Goal: Task Accomplishment & Management: Complete application form

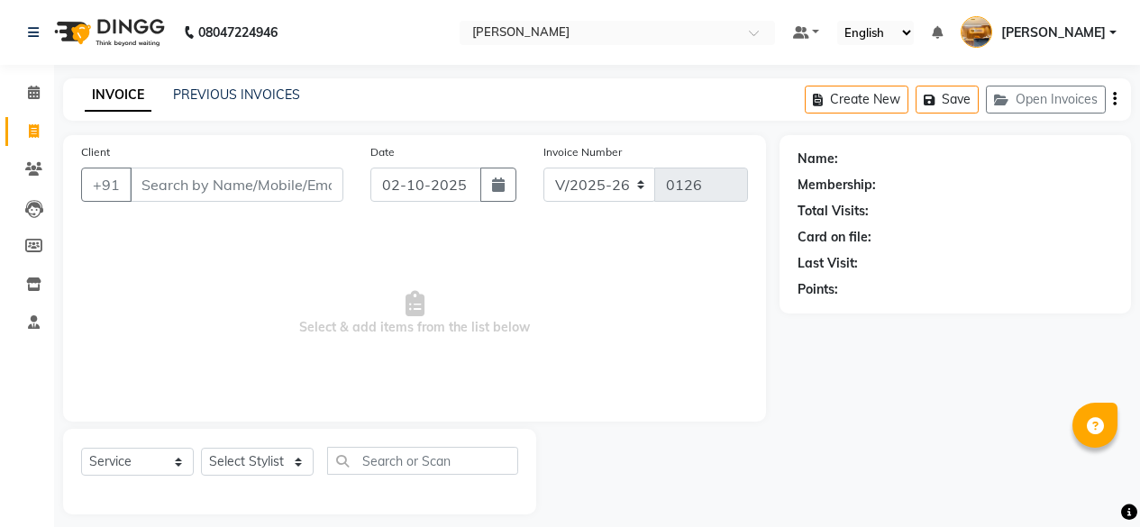
select select "7913"
select select "service"
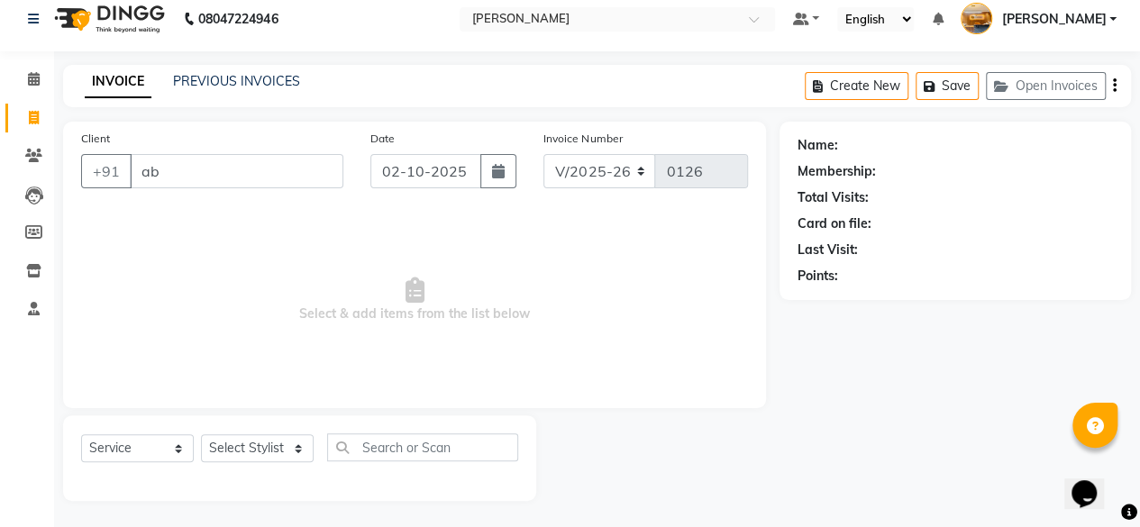
type input "a"
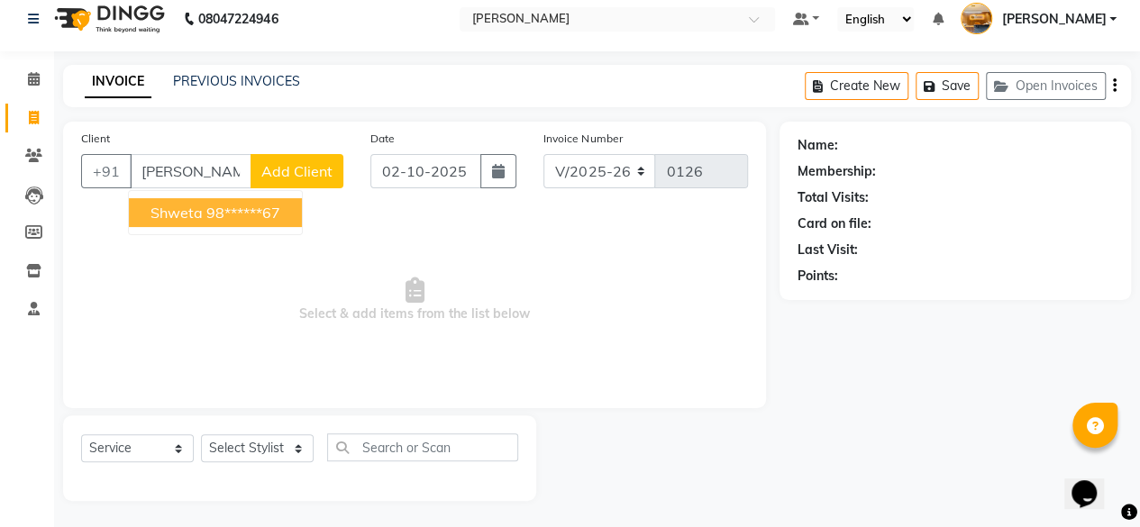
click at [284, 214] on button "shweta 98******67" at bounding box center [215, 212] width 173 height 29
type input "98******67"
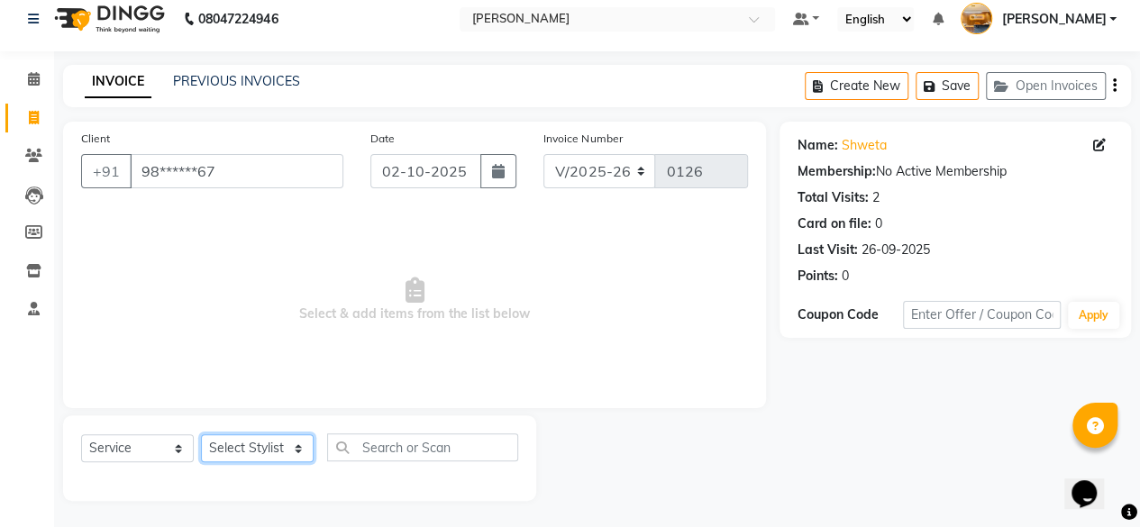
click at [285, 450] on select "Select Stylist [PERSON_NAME] manju [PERSON_NAME] ⁠[PERSON_NAME] MAM [PERSON_NAM…" at bounding box center [257, 448] width 113 height 28
select select "77362"
click at [201, 434] on select "Select Stylist [PERSON_NAME] manju [PERSON_NAME] ⁠[PERSON_NAME] MAM [PERSON_NAM…" at bounding box center [257, 448] width 113 height 28
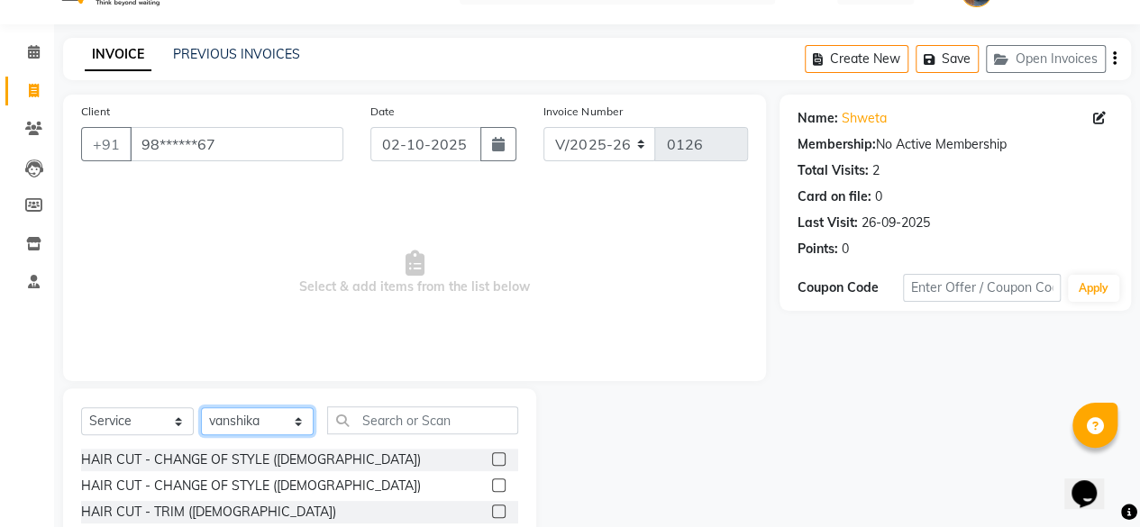
scroll to position [41, 0]
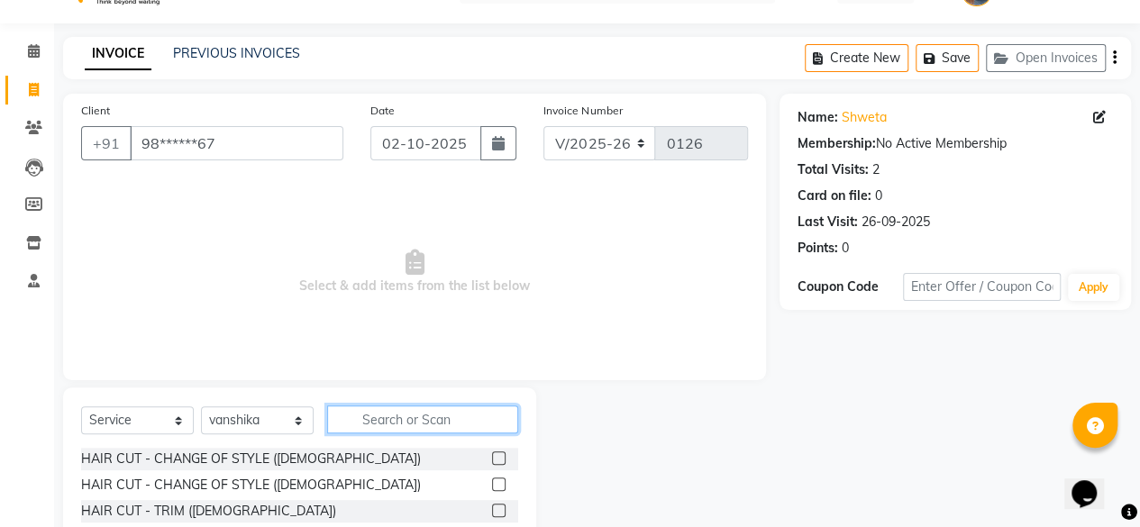
click at [408, 419] on input "text" at bounding box center [422, 420] width 191 height 28
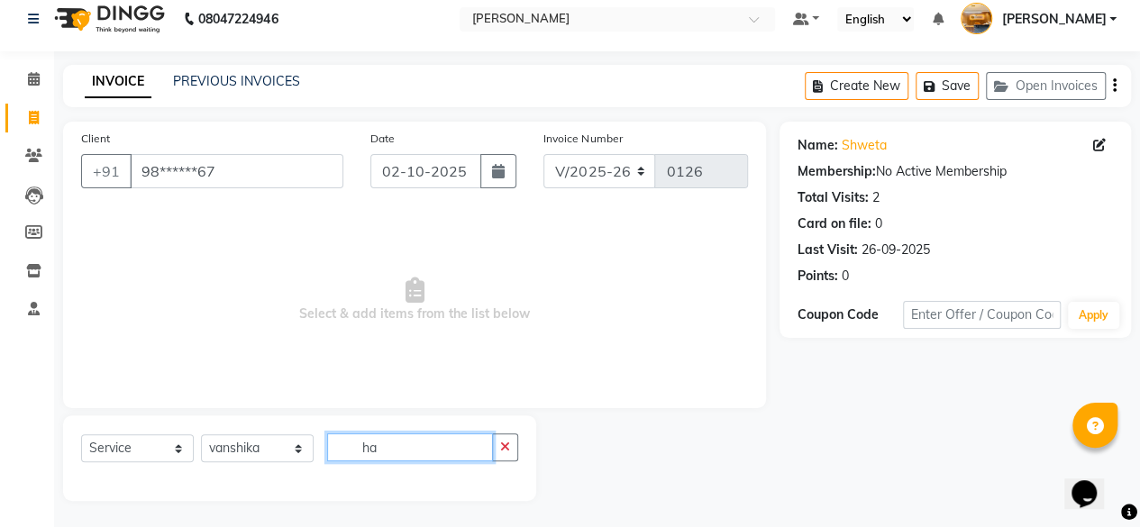
type input "h"
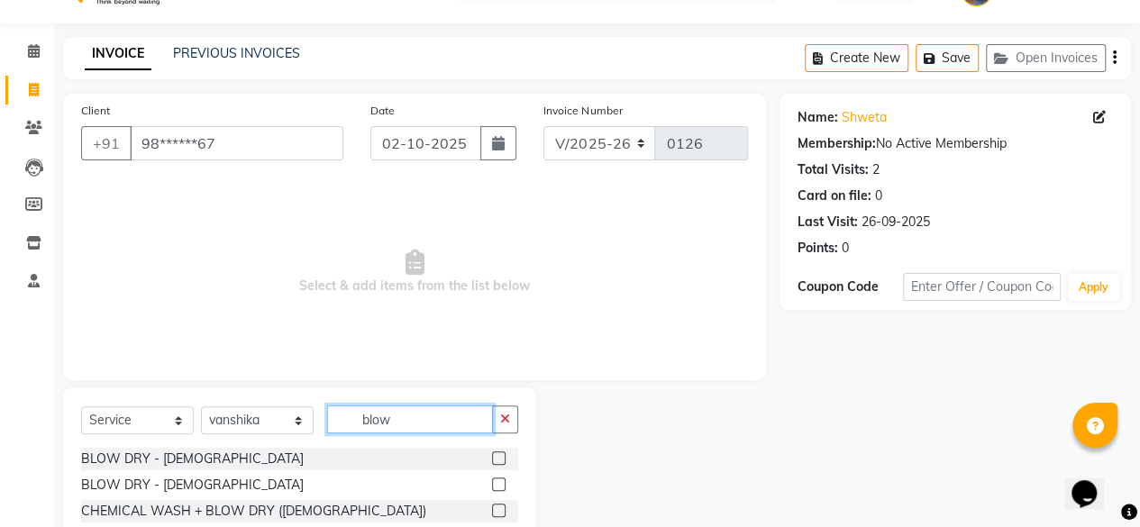
type input "blow"
click at [492, 456] on label at bounding box center [499, 459] width 14 height 14
click at [492, 456] on input "checkbox" at bounding box center [498, 459] width 12 height 12
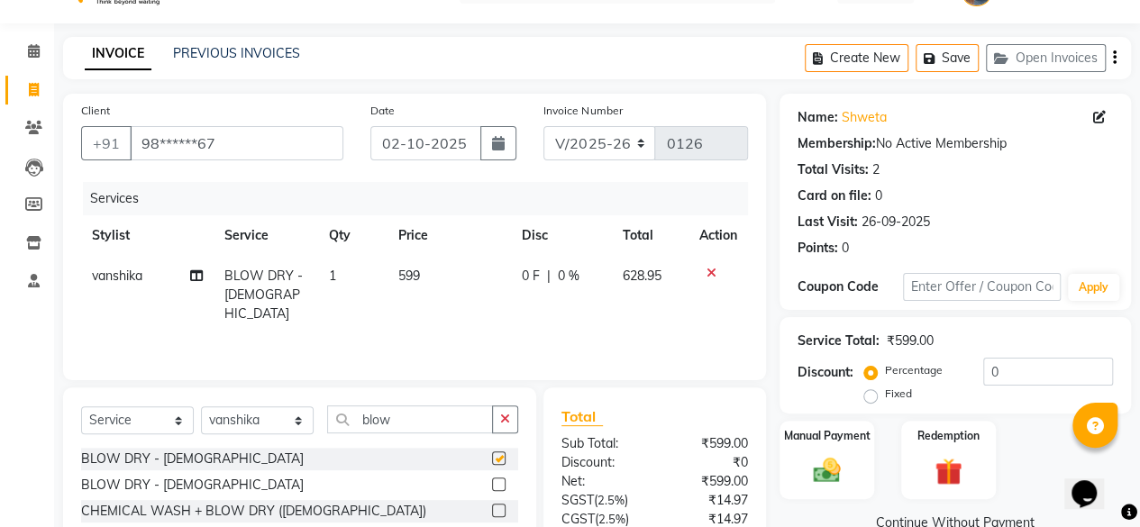
checkbox input "false"
click at [438, 290] on td "599" at bounding box center [449, 295] width 123 height 78
select select "77362"
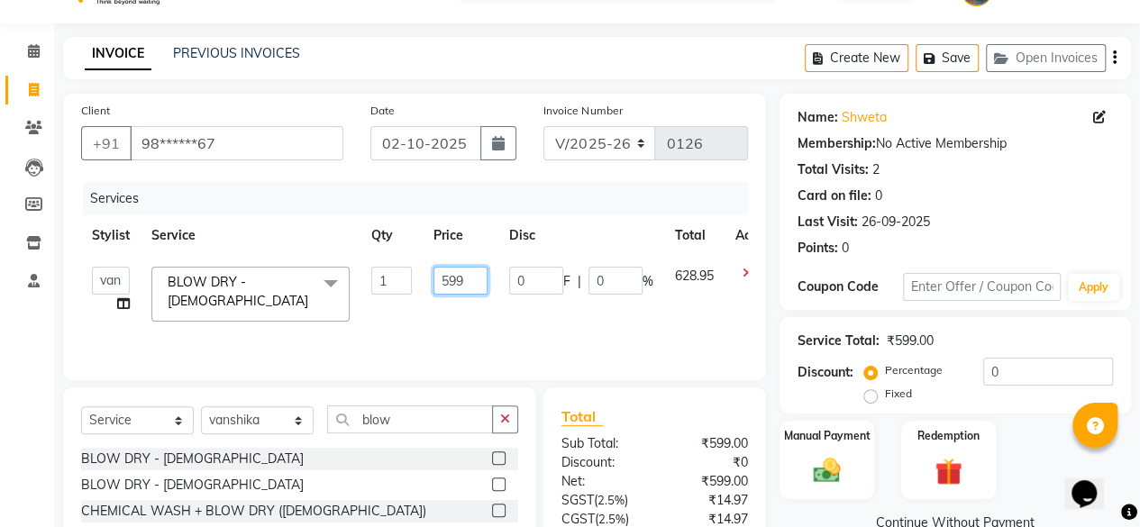
click at [469, 280] on input "599" at bounding box center [461, 281] width 54 height 28
type input "5"
type input "400"
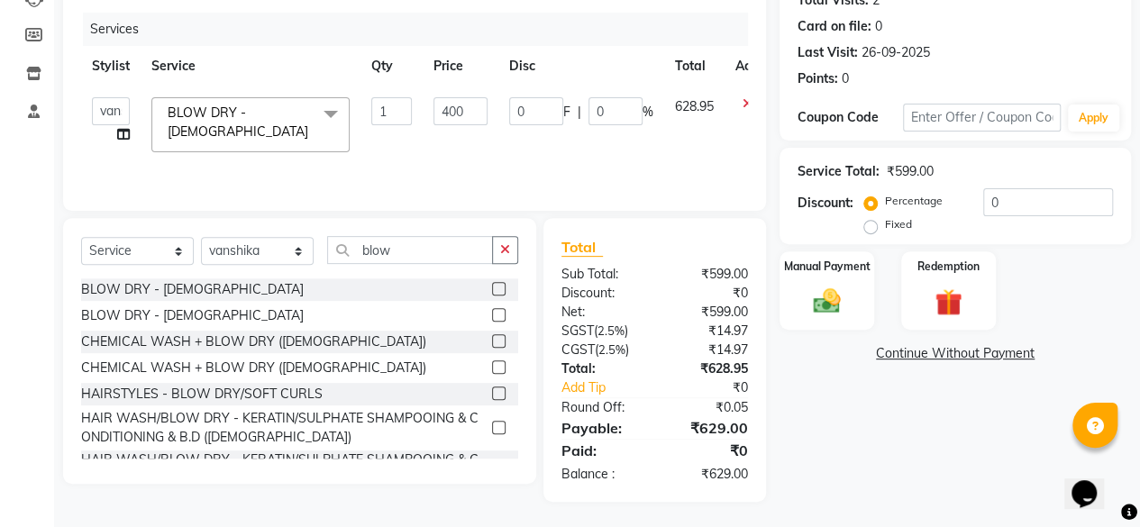
click at [818, 456] on div "Name: Shweta Membership: No Active Membership Total Visits: 2 Card on file: 0 L…" at bounding box center [962, 213] width 365 height 578
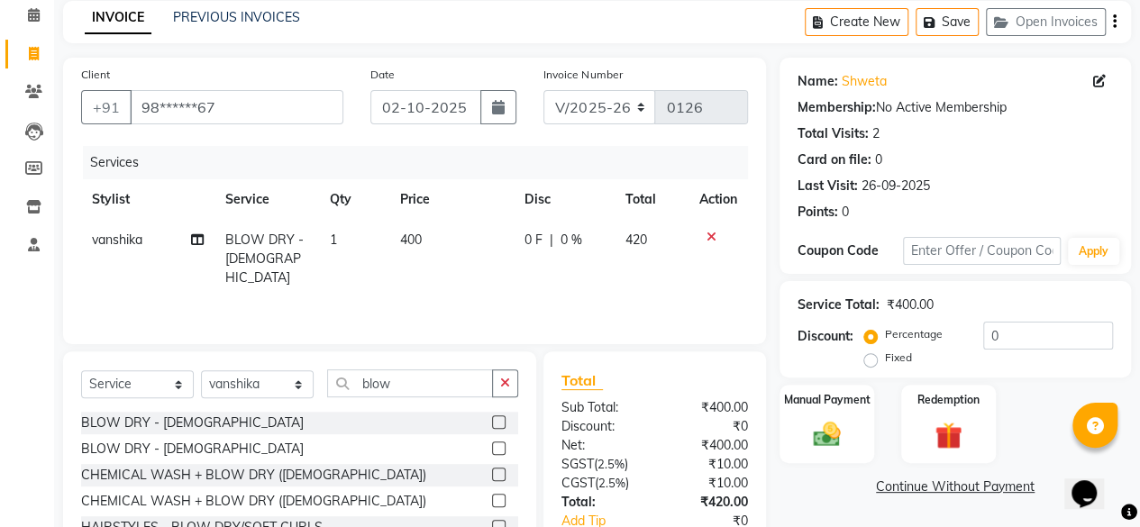
scroll to position [0, 0]
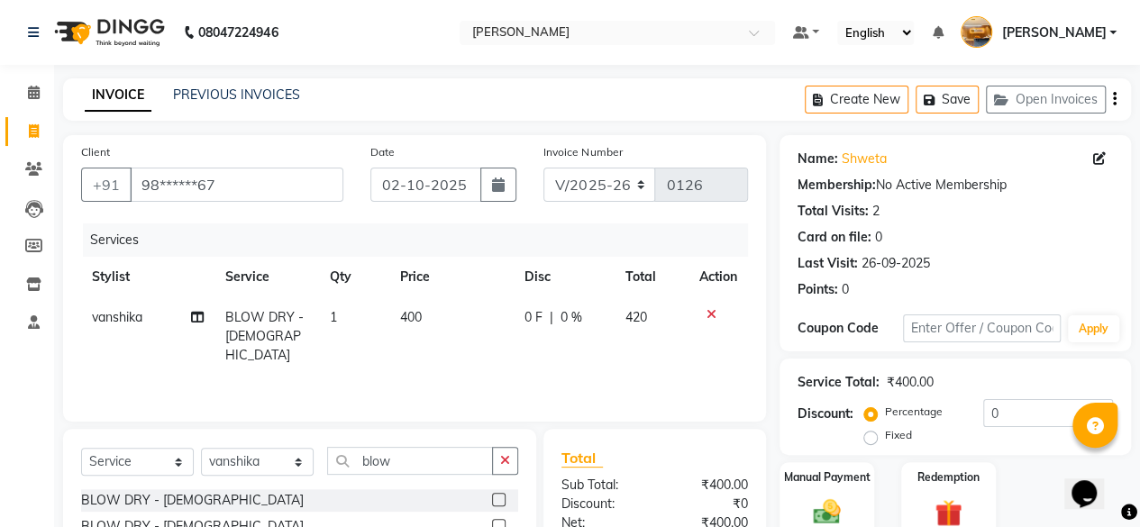
click at [1114, 99] on icon "button" at bounding box center [1115, 99] width 4 height 1
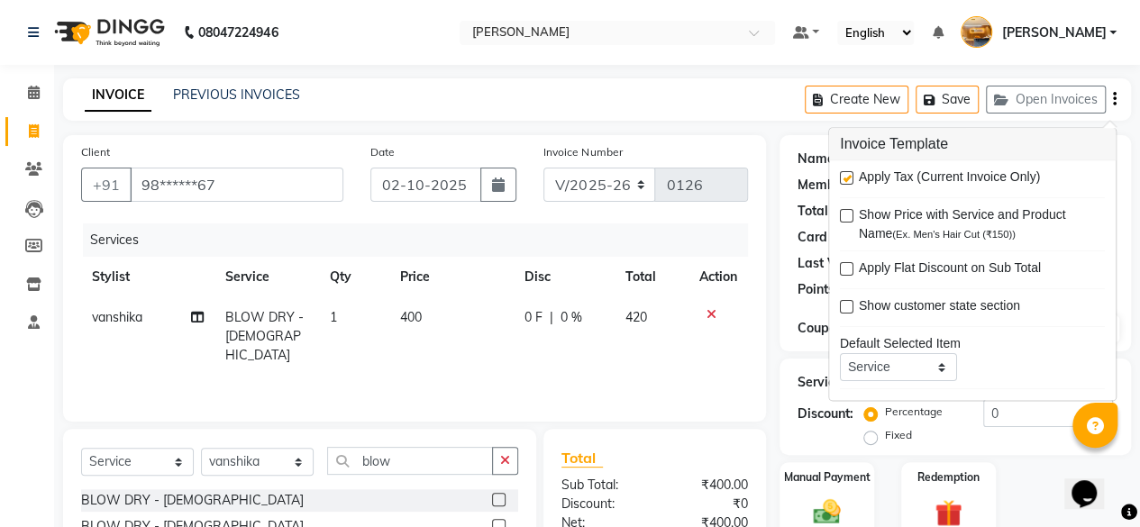
click at [853, 178] on label at bounding box center [847, 179] width 14 height 14
click at [852, 178] on input "checkbox" at bounding box center [846, 180] width 12 height 12
checkbox input "false"
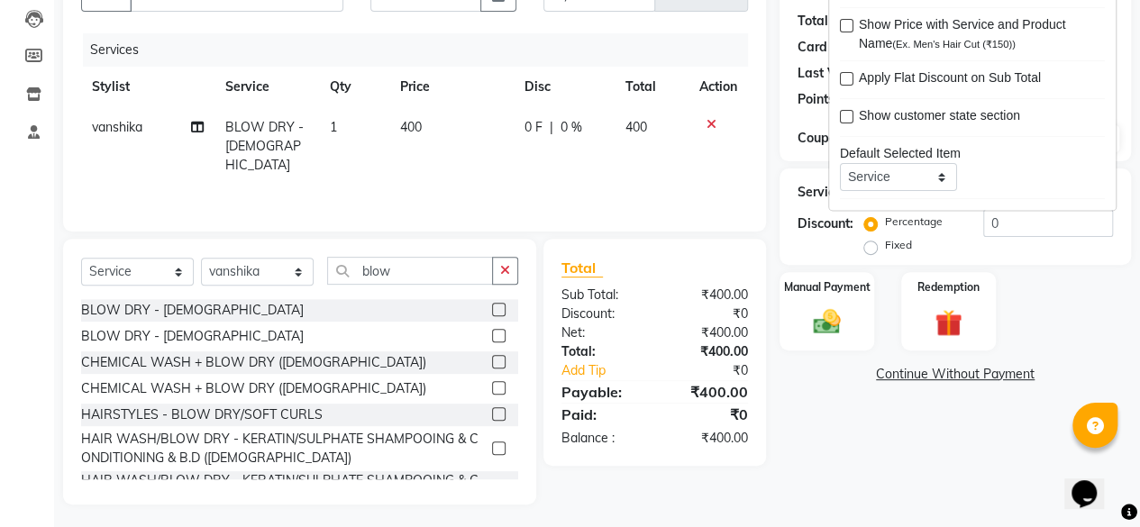
scroll to position [194, 0]
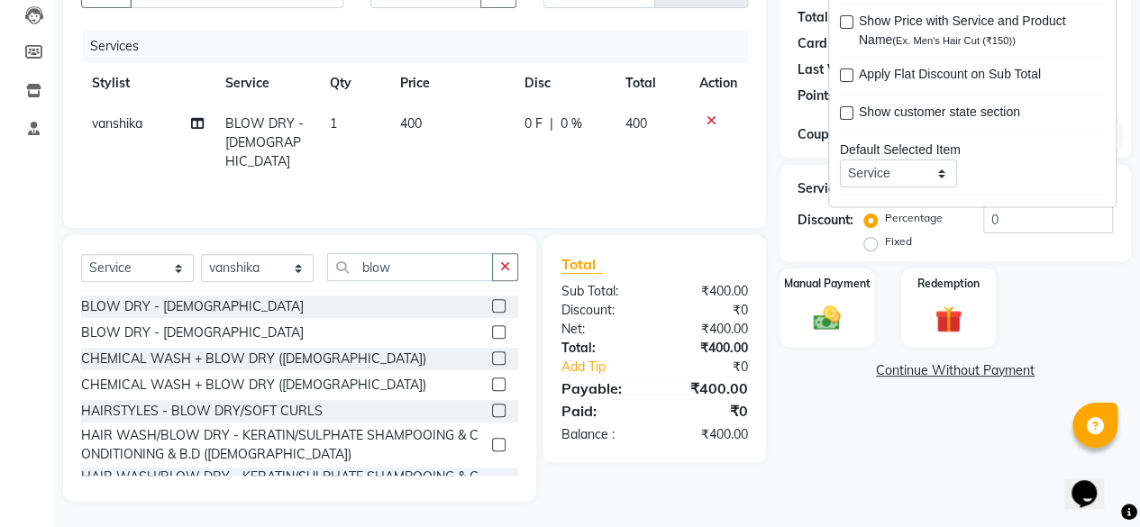
click at [961, 466] on div "Name: Shweta Membership: No Active Membership Total Visits: 2 Card on file: 0 L…" at bounding box center [962, 221] width 365 height 560
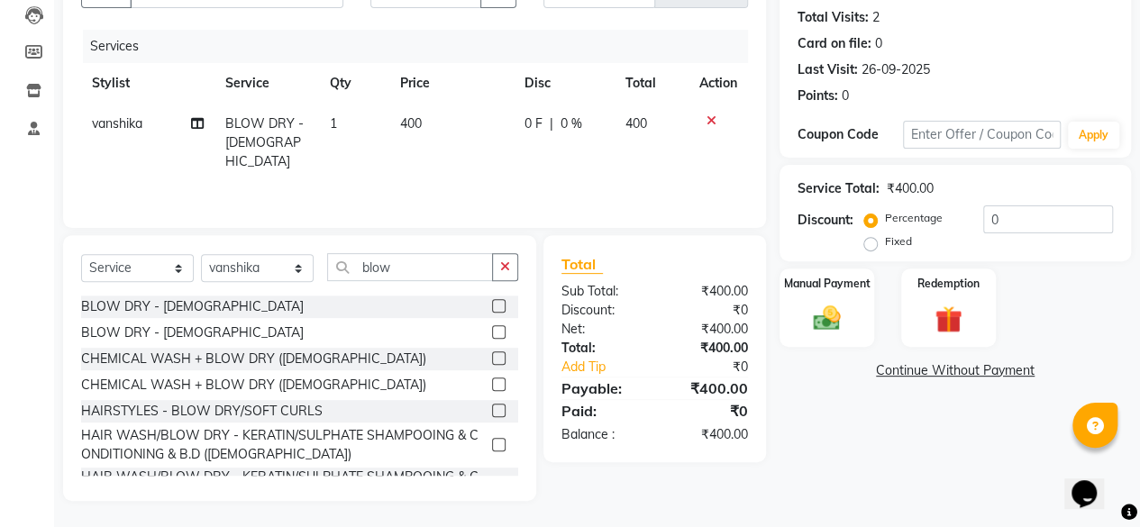
click at [840, 313] on img at bounding box center [827, 319] width 44 height 32
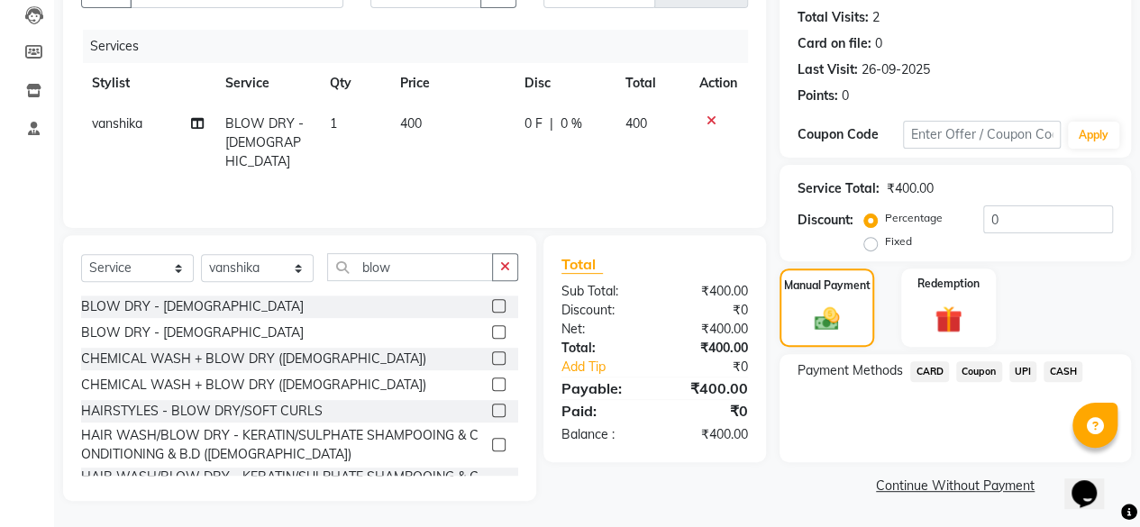
click at [1031, 370] on span "UPI" at bounding box center [1023, 371] width 28 height 21
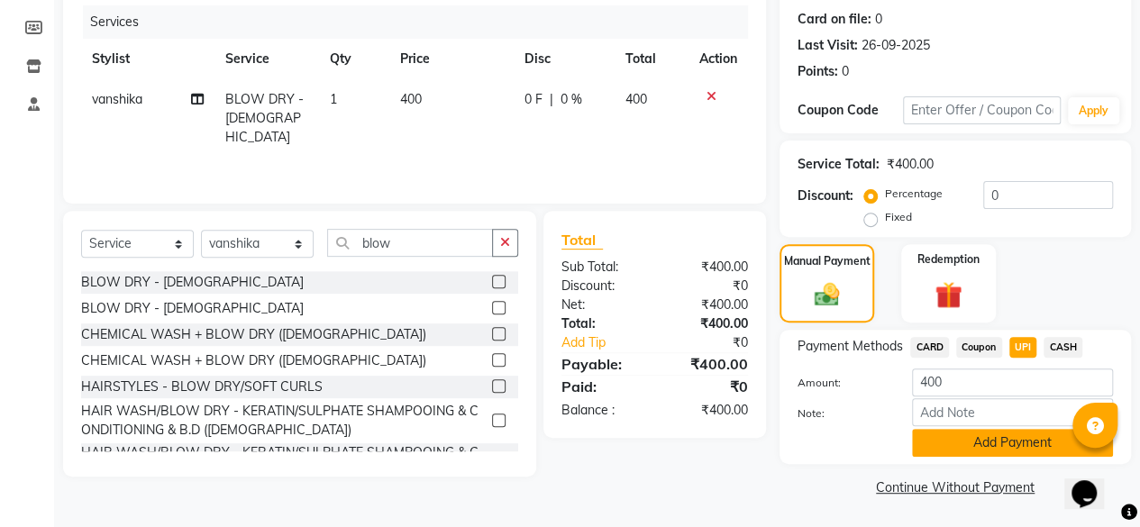
click at [1030, 446] on button "Add Payment" at bounding box center [1012, 443] width 201 height 28
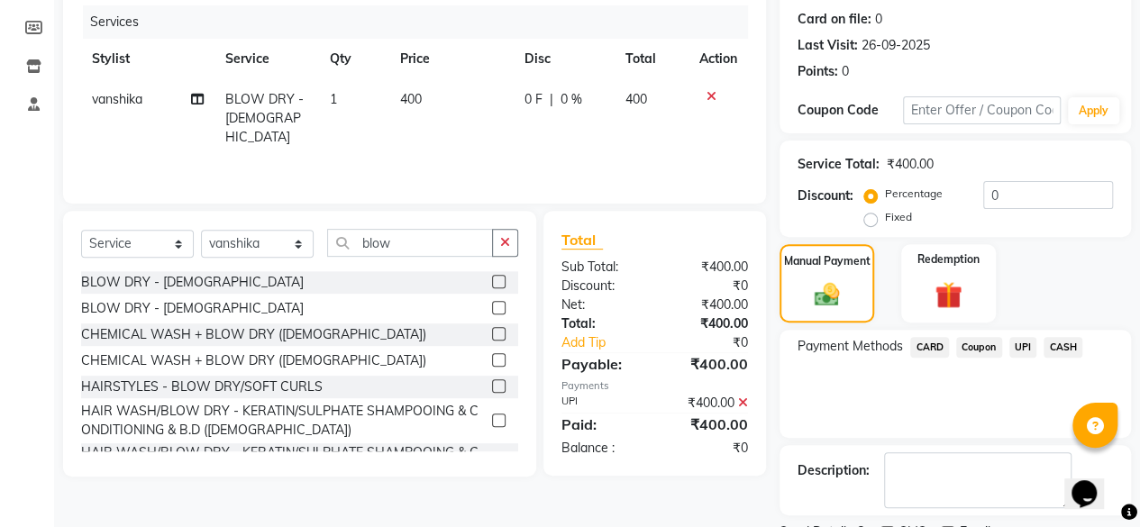
scroll to position [292, 0]
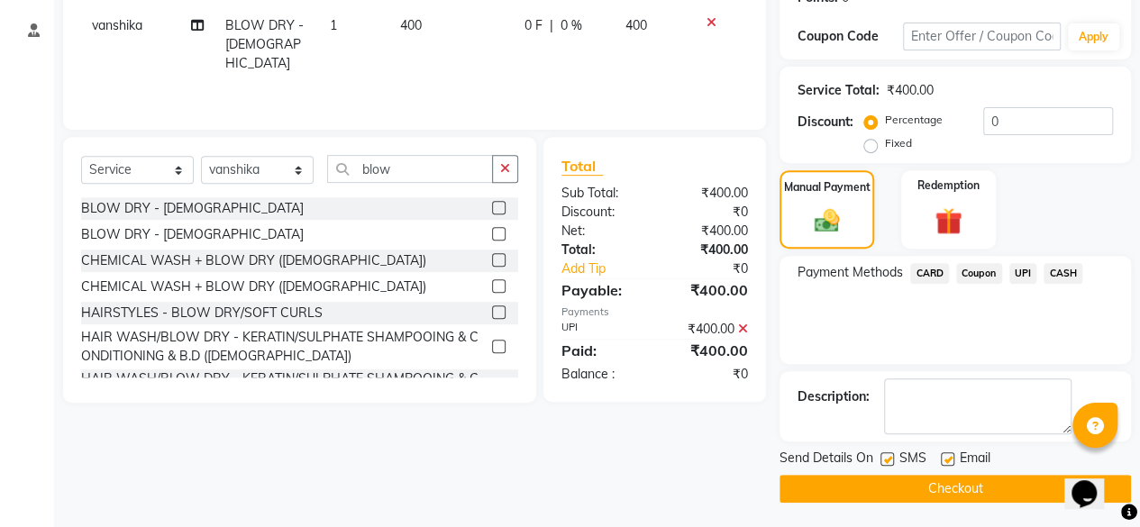
click at [1032, 498] on button "Checkout" at bounding box center [956, 489] width 352 height 28
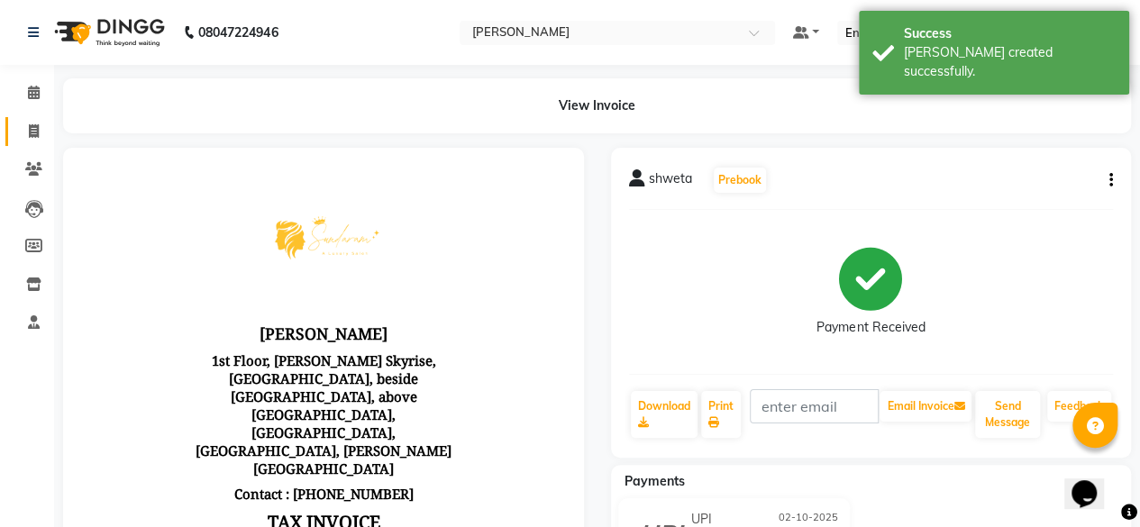
click at [18, 137] on span at bounding box center [34, 132] width 32 height 21
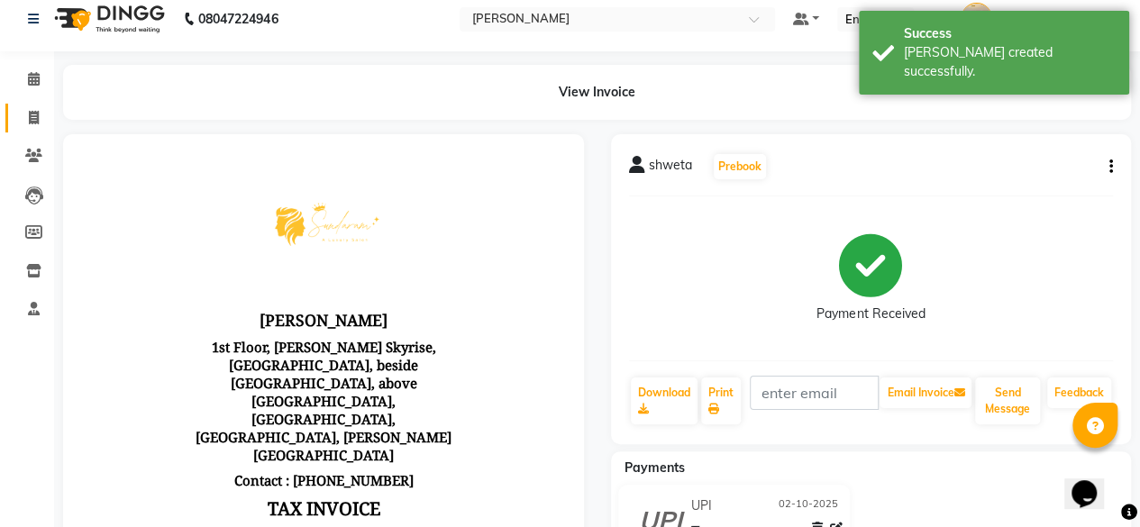
select select "7913"
select select "service"
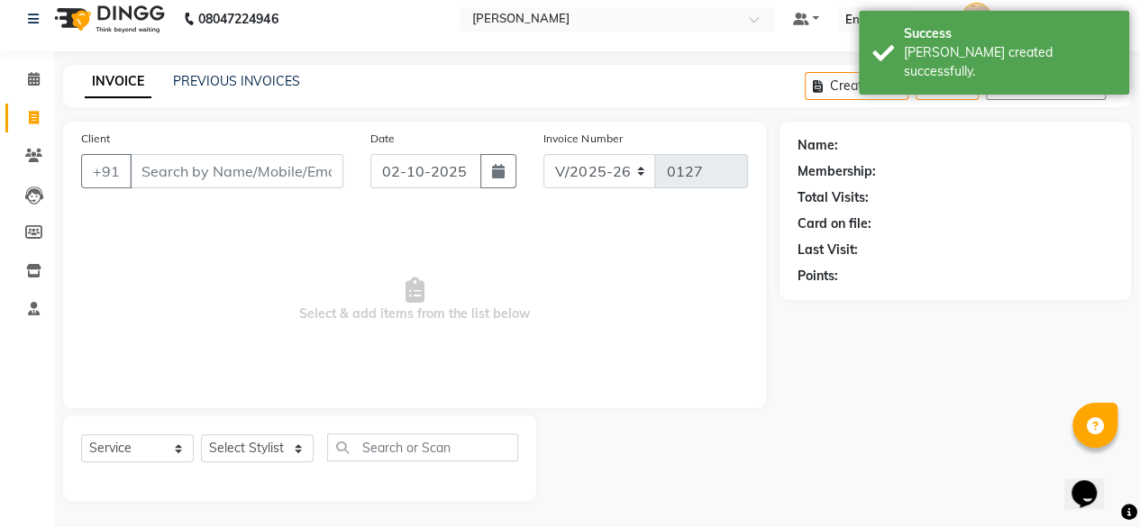
click at [285, 163] on input "Client" at bounding box center [237, 171] width 214 height 34
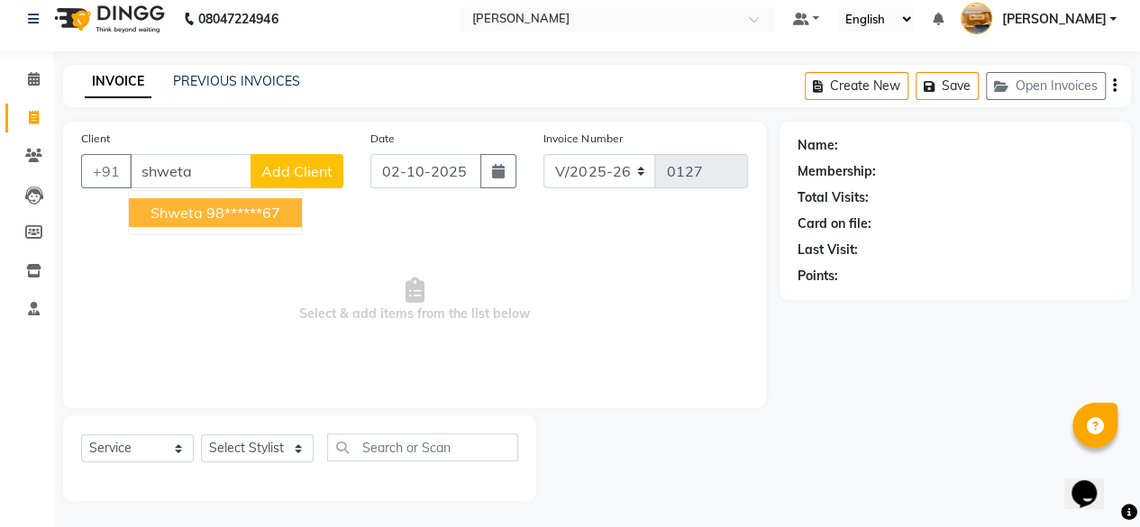
click at [270, 217] on ngb-highlight "98******67" at bounding box center [243, 213] width 74 height 18
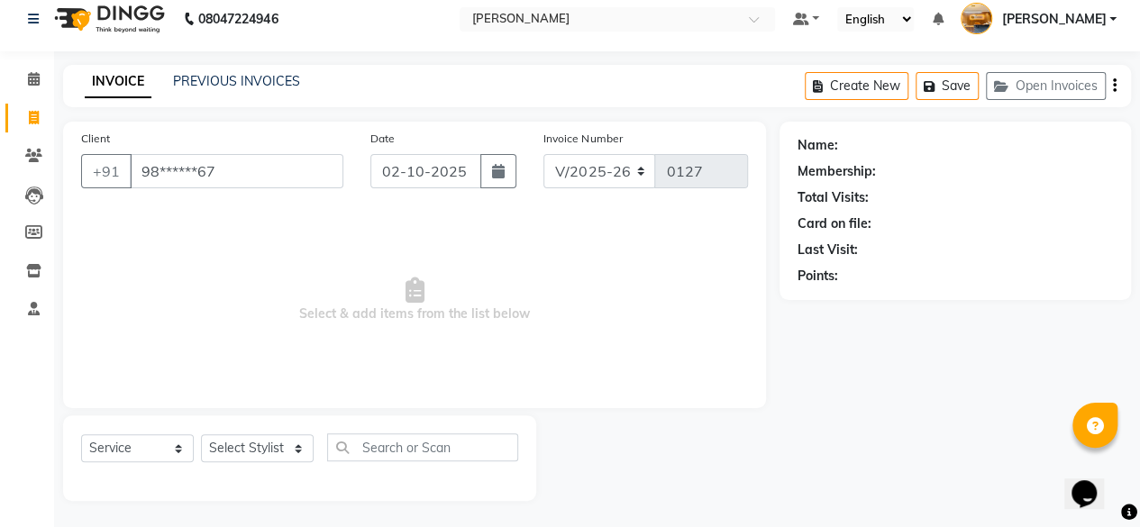
type input "98******67"
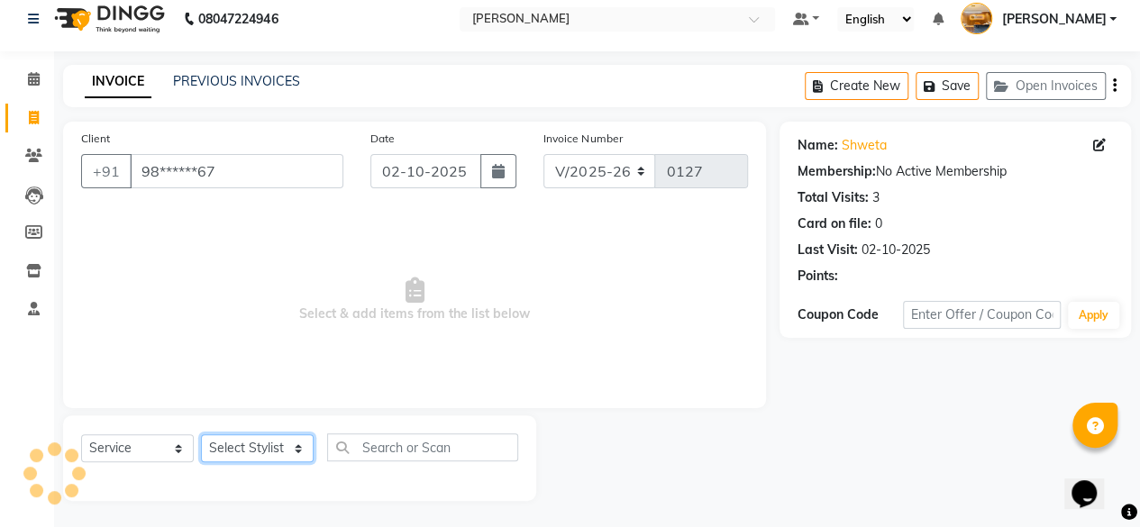
click at [274, 446] on select "Select Stylist [PERSON_NAME] manju [PERSON_NAME] ⁠[PERSON_NAME] MAM [PERSON_NAM…" at bounding box center [257, 448] width 113 height 28
select select "82926"
click at [201, 434] on select "Select Stylist [PERSON_NAME] manju [PERSON_NAME] ⁠[PERSON_NAME] MAM [PERSON_NAM…" at bounding box center [257, 448] width 113 height 28
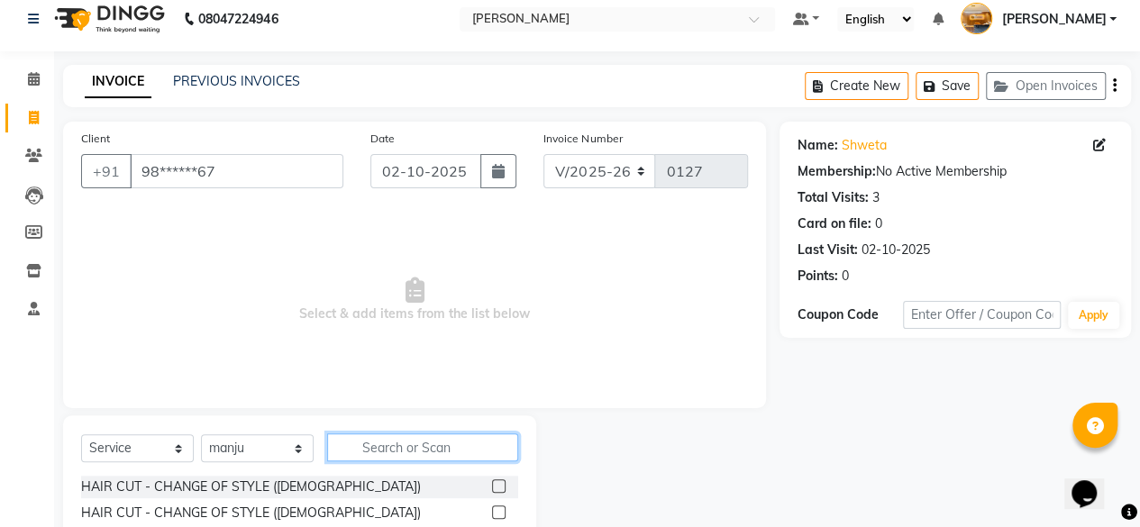
click at [432, 439] on input "text" at bounding box center [422, 448] width 191 height 28
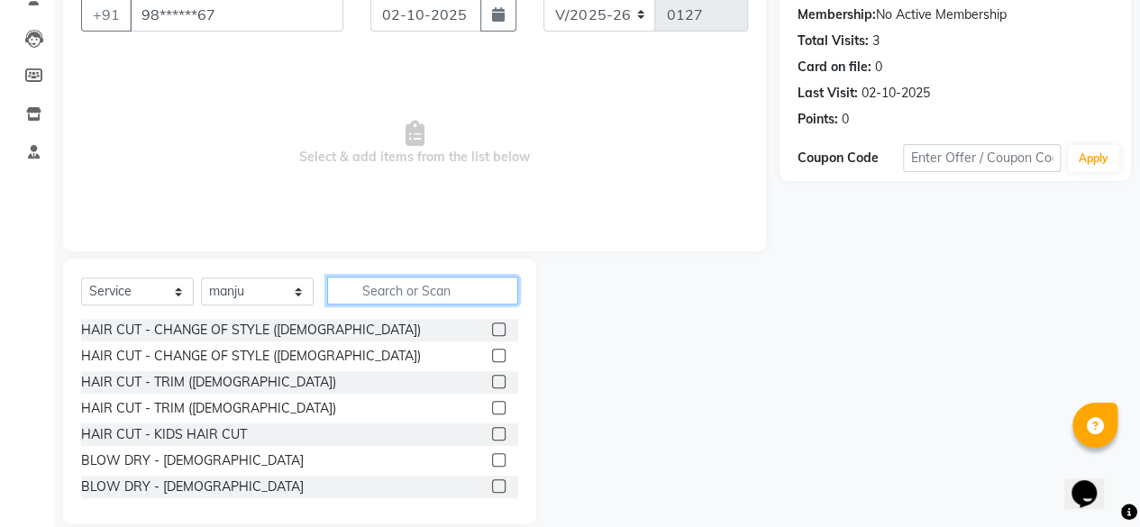
scroll to position [194, 0]
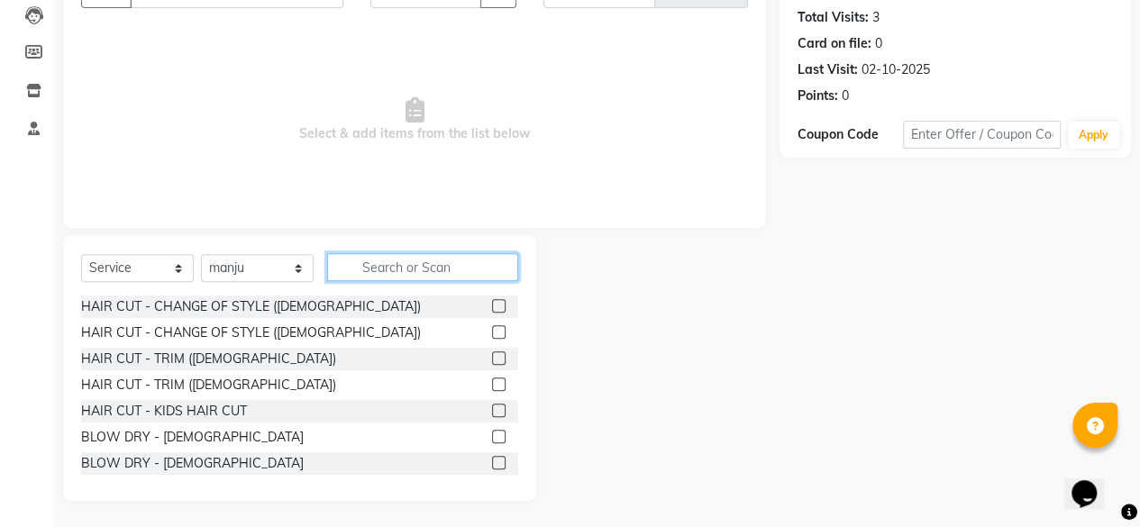
click at [416, 269] on input "text" at bounding box center [422, 267] width 191 height 28
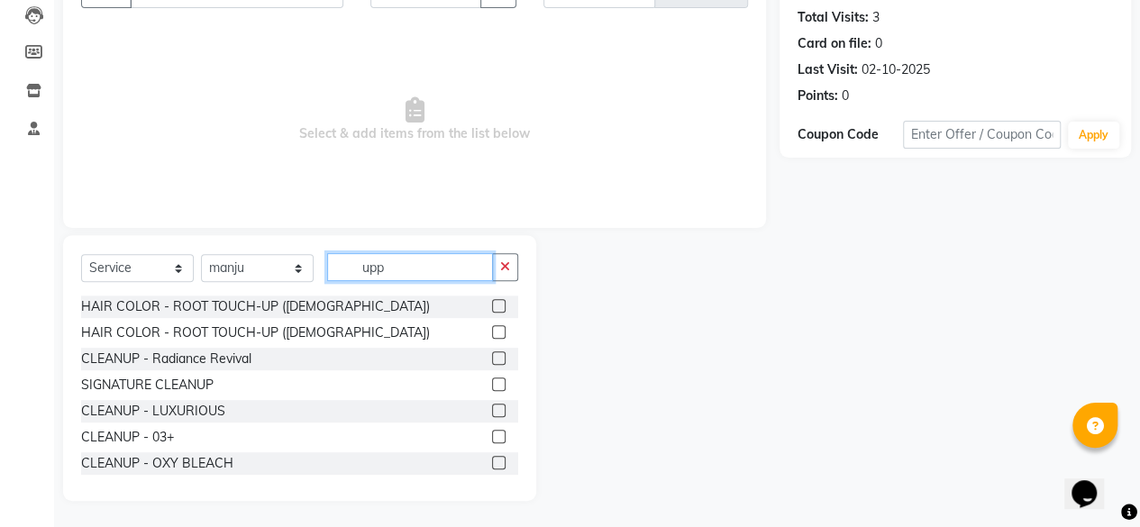
scroll to position [66, 0]
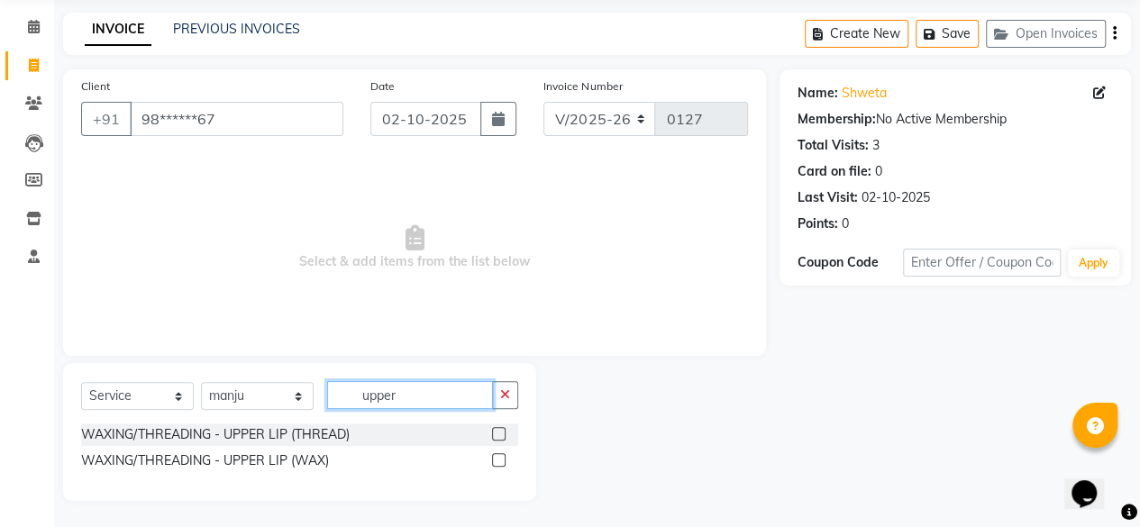
type input "upper"
click at [499, 459] on label at bounding box center [499, 460] width 14 height 14
click at [499, 459] on input "checkbox" at bounding box center [498, 461] width 12 height 12
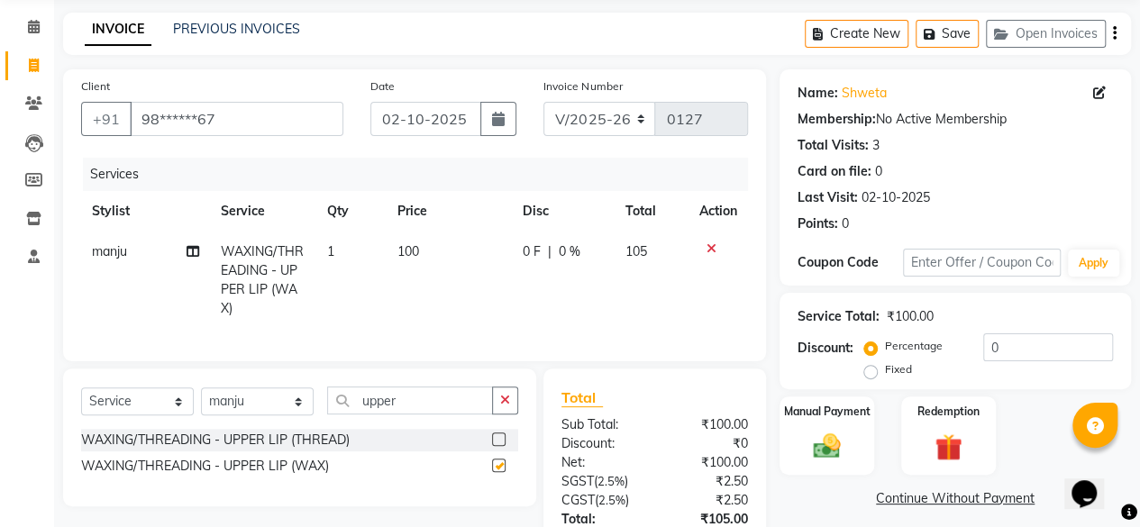
checkbox input "false"
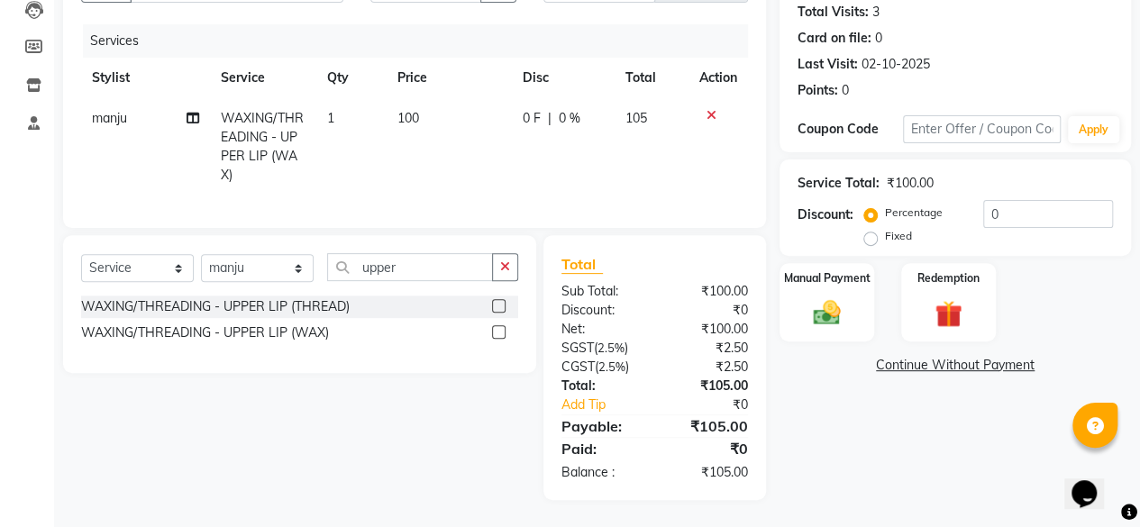
scroll to position [211, 0]
click at [887, 434] on div "Name: Shweta Membership: No Active Membership Total Visits: 3 Card on file: 0 L…" at bounding box center [962, 218] width 365 height 564
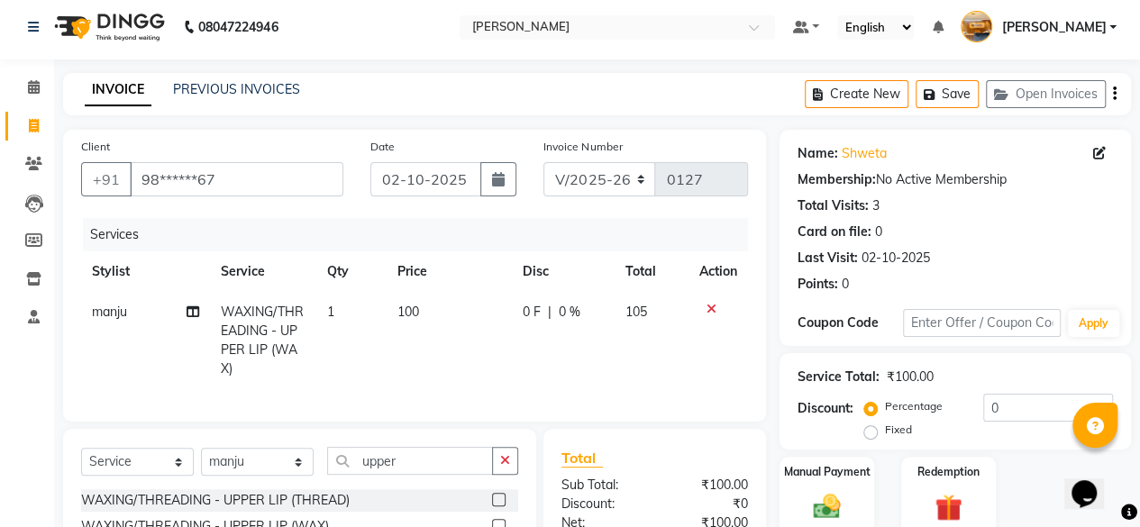
scroll to position [0, 0]
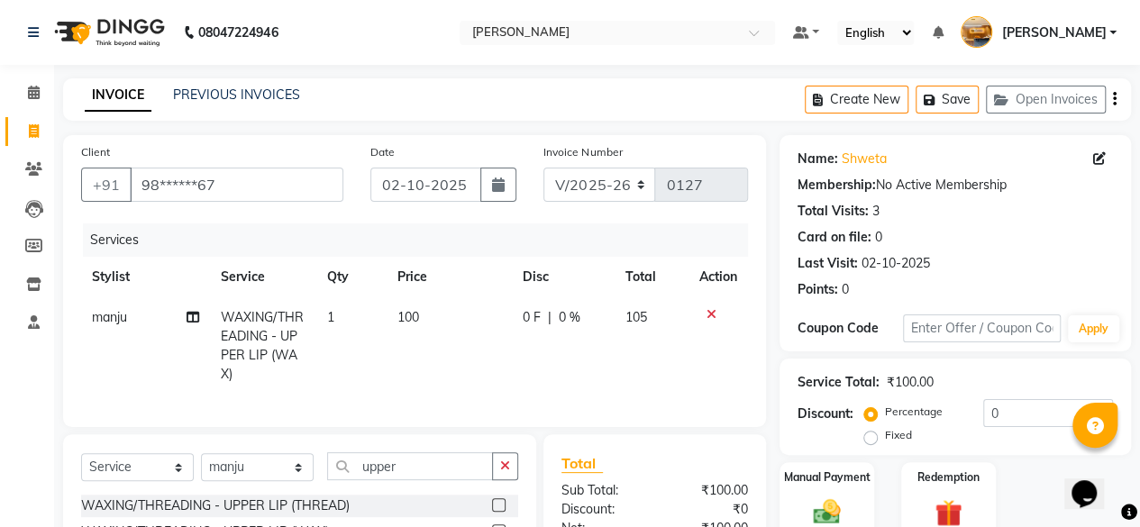
click at [1116, 99] on icon "button" at bounding box center [1115, 99] width 4 height 1
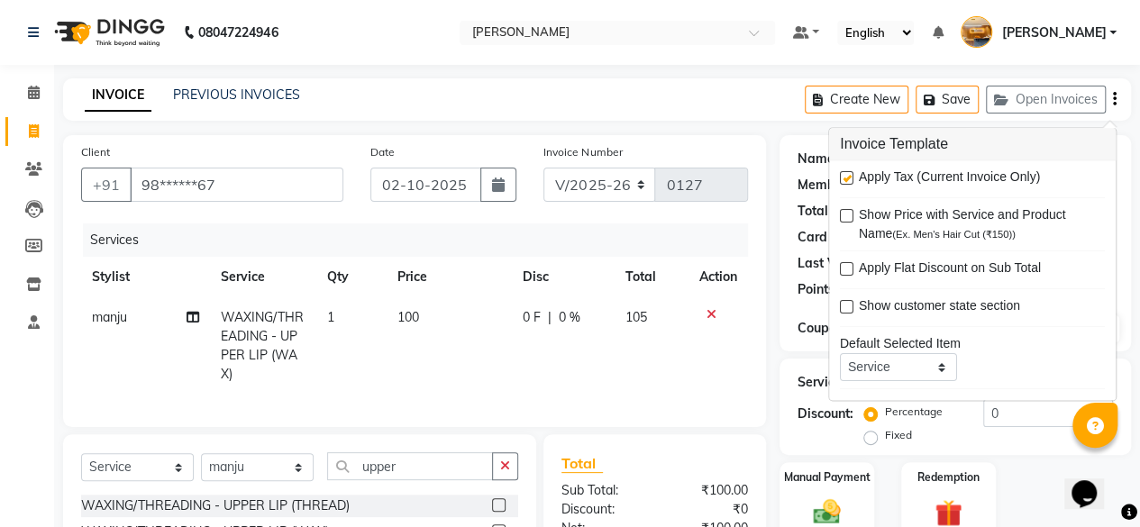
click at [846, 178] on label at bounding box center [847, 179] width 14 height 14
click at [846, 178] on input "checkbox" at bounding box center [846, 180] width 12 height 12
checkbox input "false"
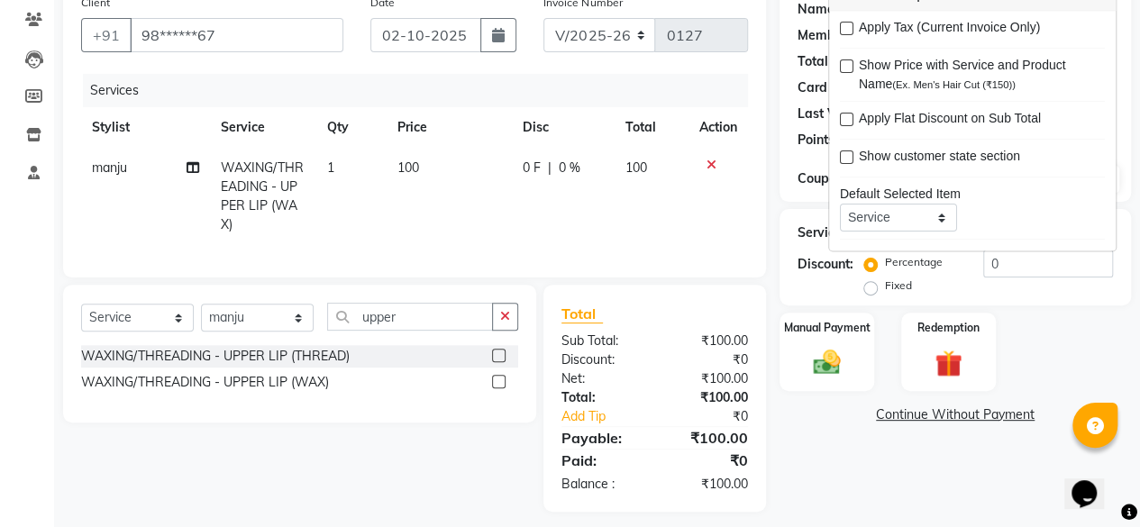
scroll to position [173, 0]
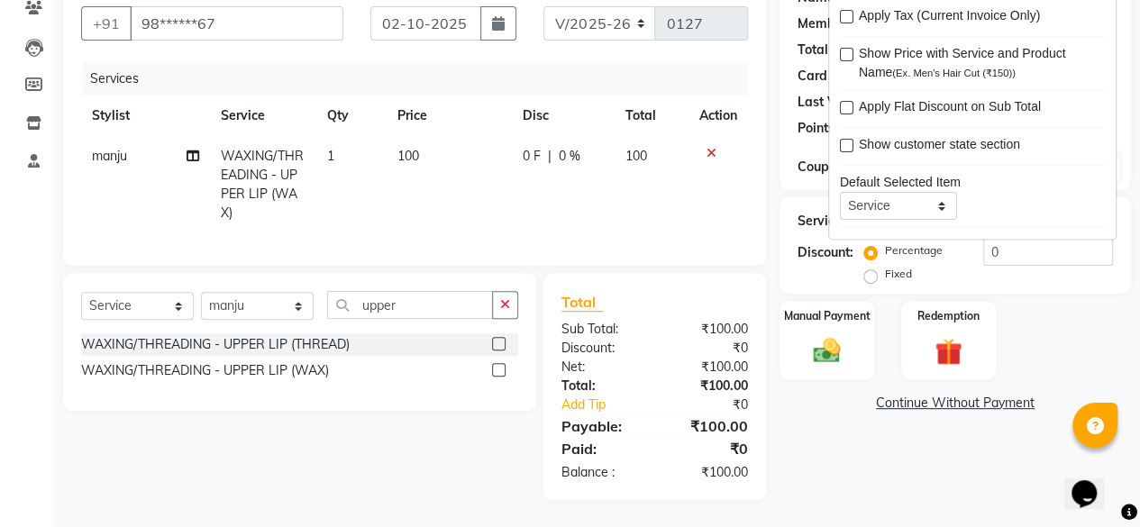
click at [910, 467] on div "Name: Shweta Membership: No Active Membership Total Visits: 3 Card on file: 0 L…" at bounding box center [962, 237] width 365 height 526
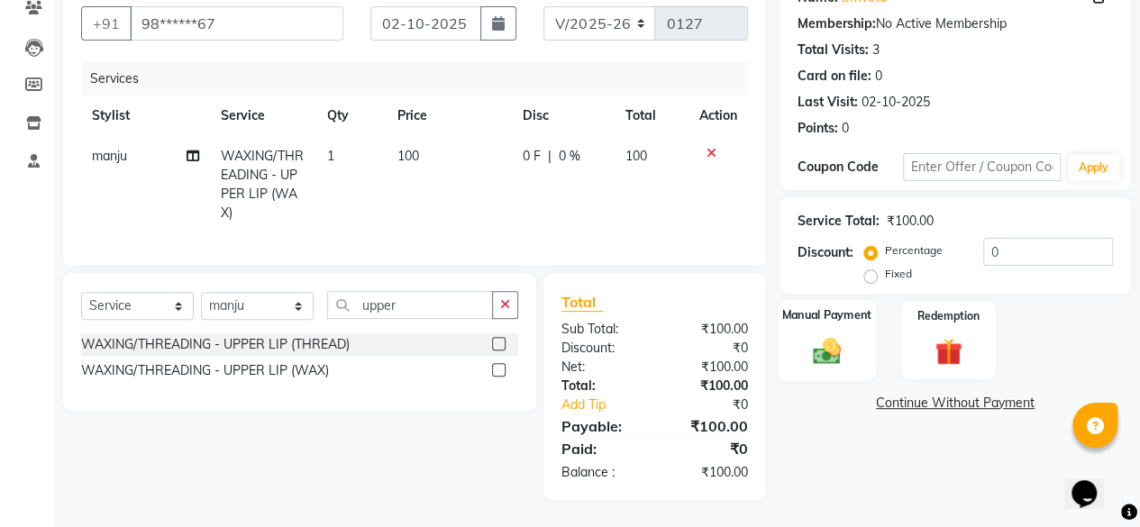
click at [840, 334] on img at bounding box center [827, 350] width 46 height 32
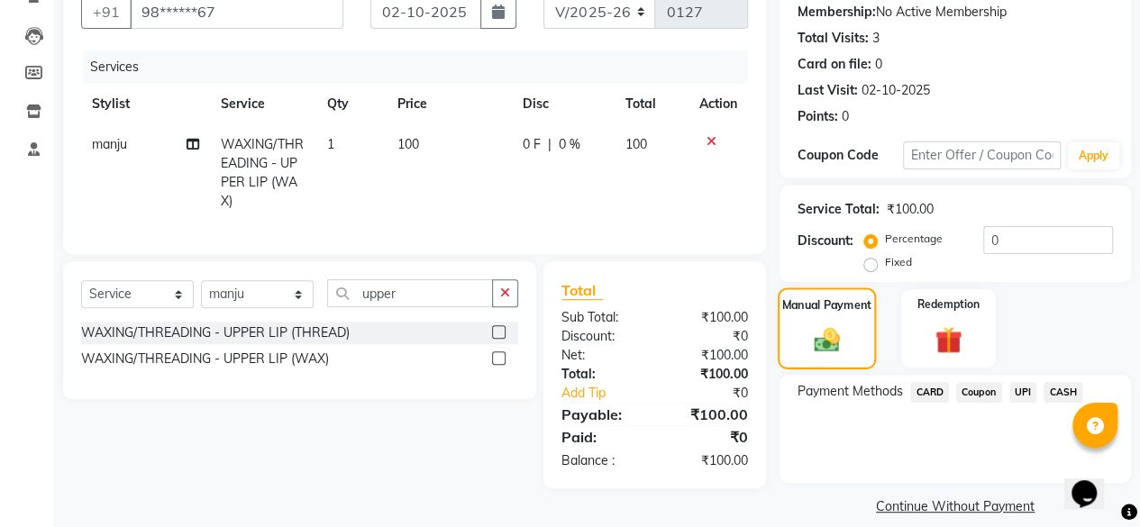
scroll to position [192, 0]
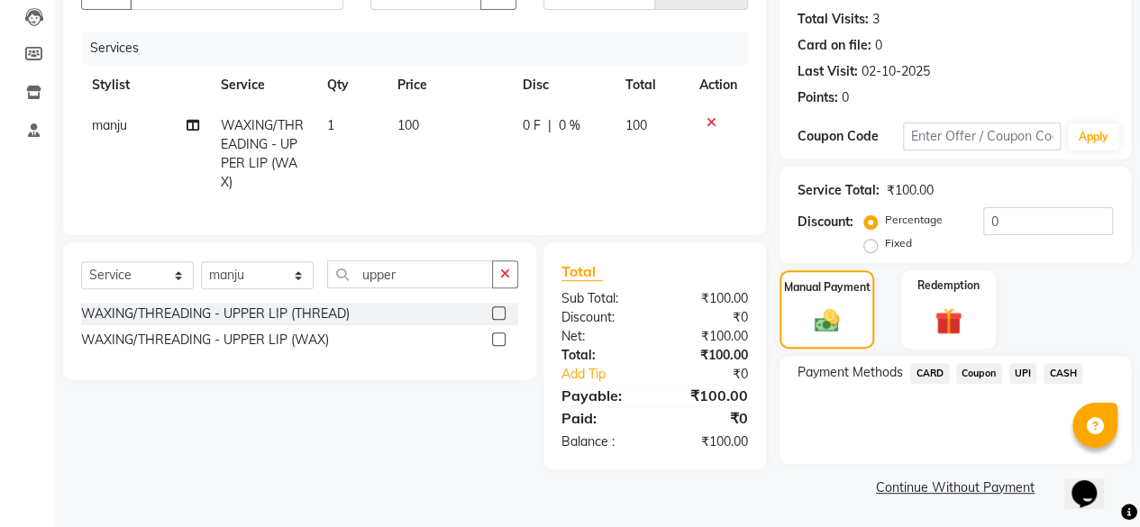
click at [1024, 369] on span "UPI" at bounding box center [1023, 373] width 28 height 21
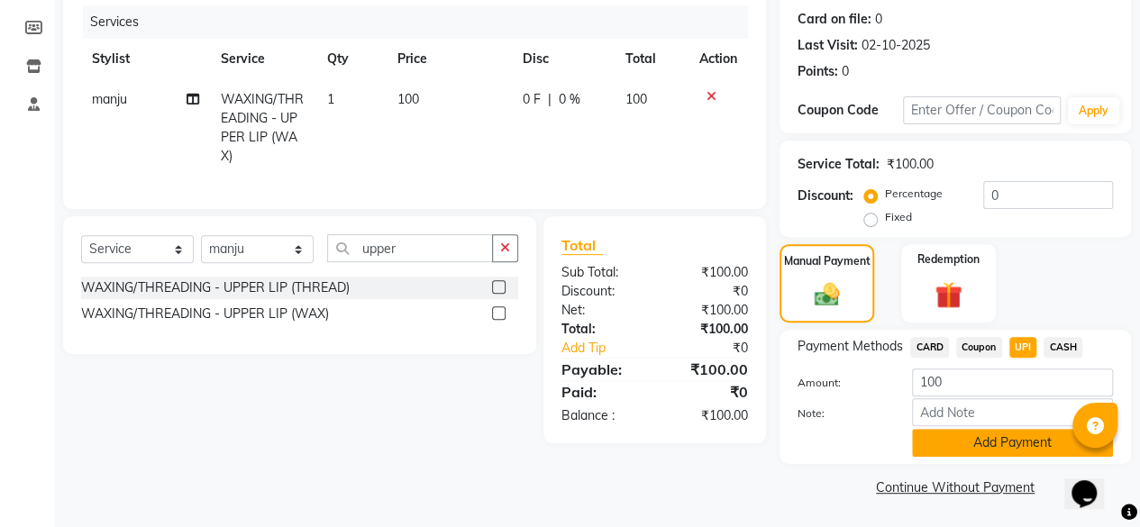
click at [1031, 454] on button "Add Payment" at bounding box center [1012, 443] width 201 height 28
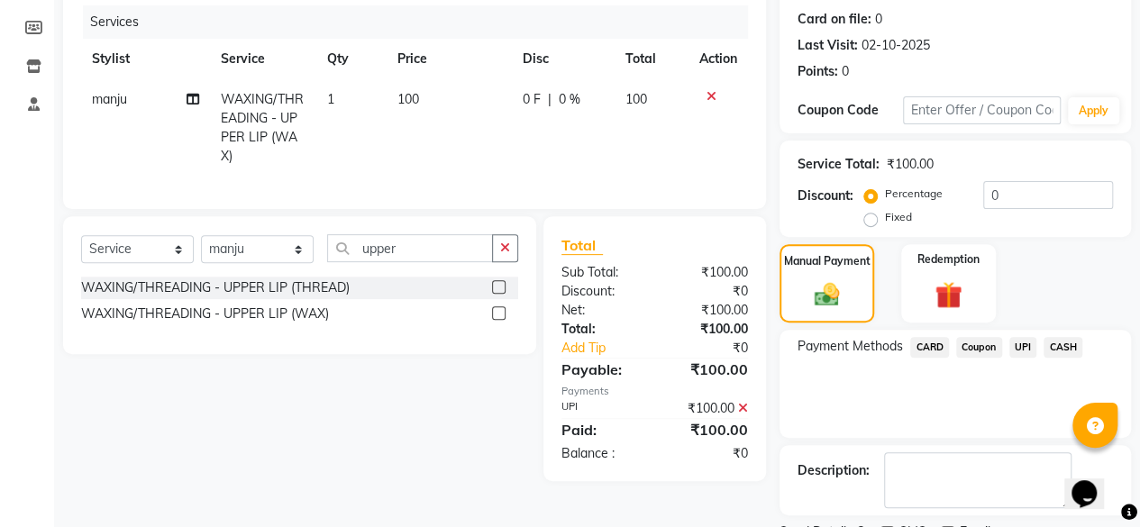
scroll to position [292, 0]
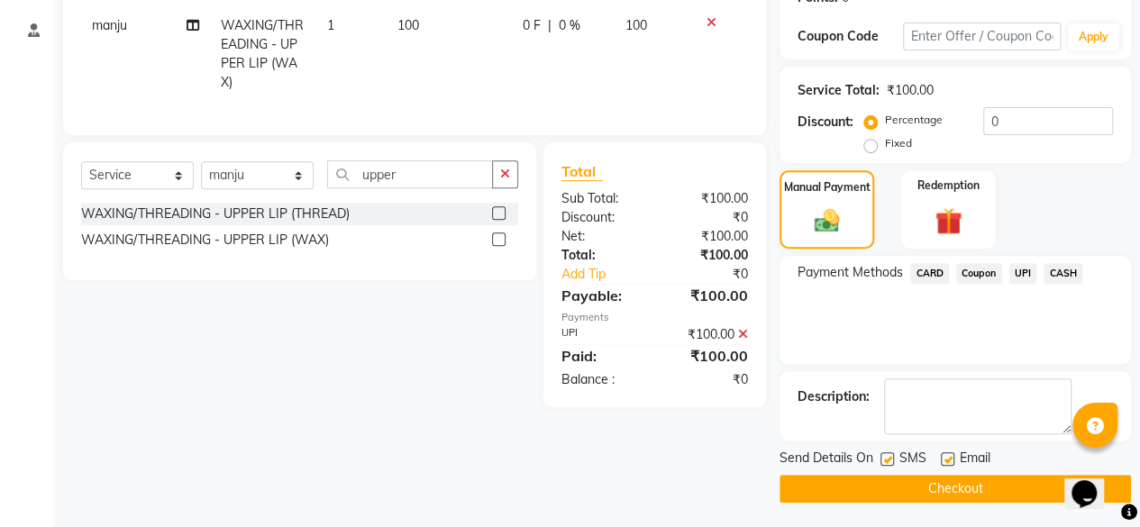
click at [1035, 500] on button "Checkout" at bounding box center [956, 489] width 352 height 28
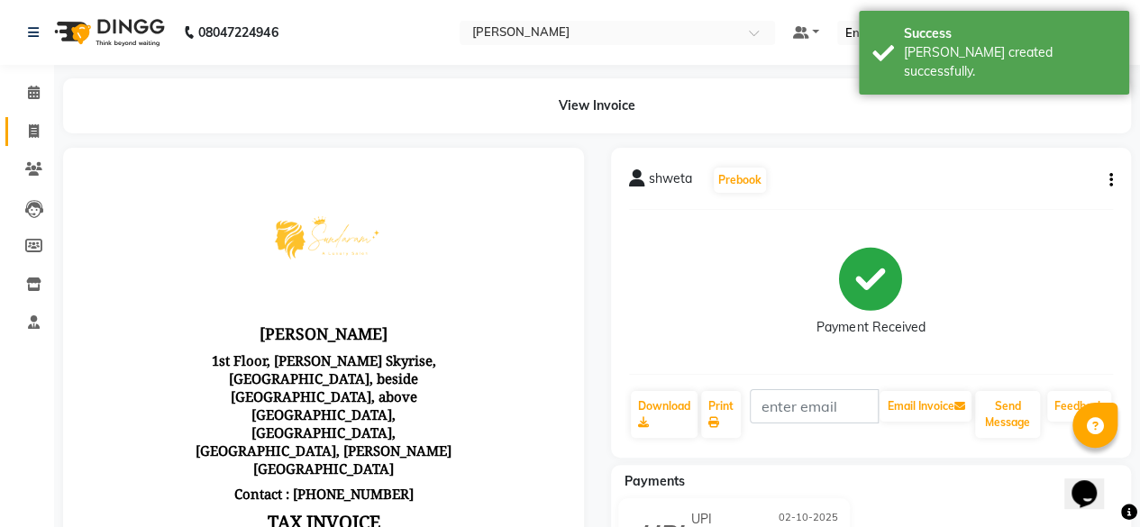
click at [33, 131] on icon at bounding box center [34, 131] width 10 height 14
select select "service"
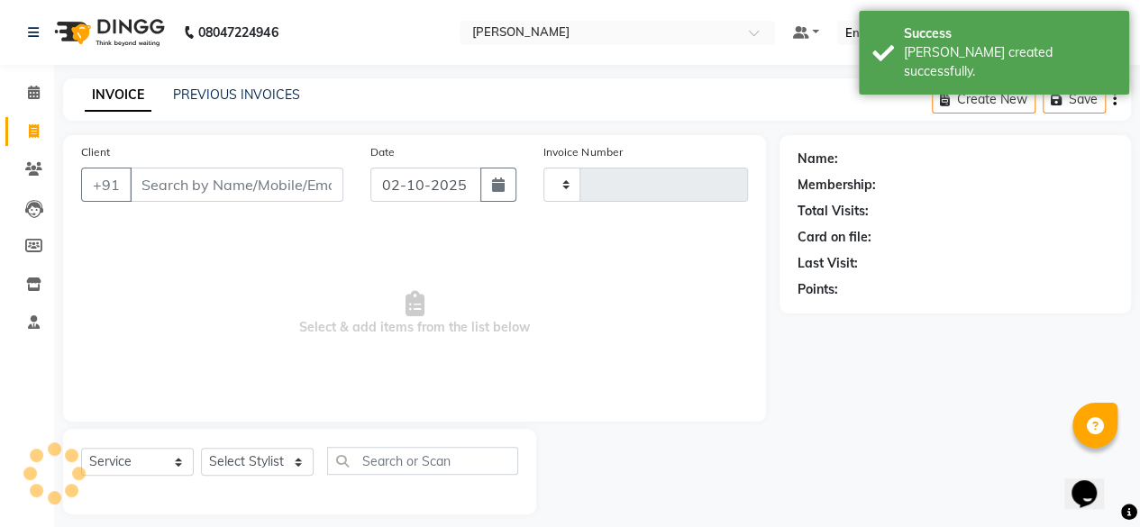
scroll to position [14, 0]
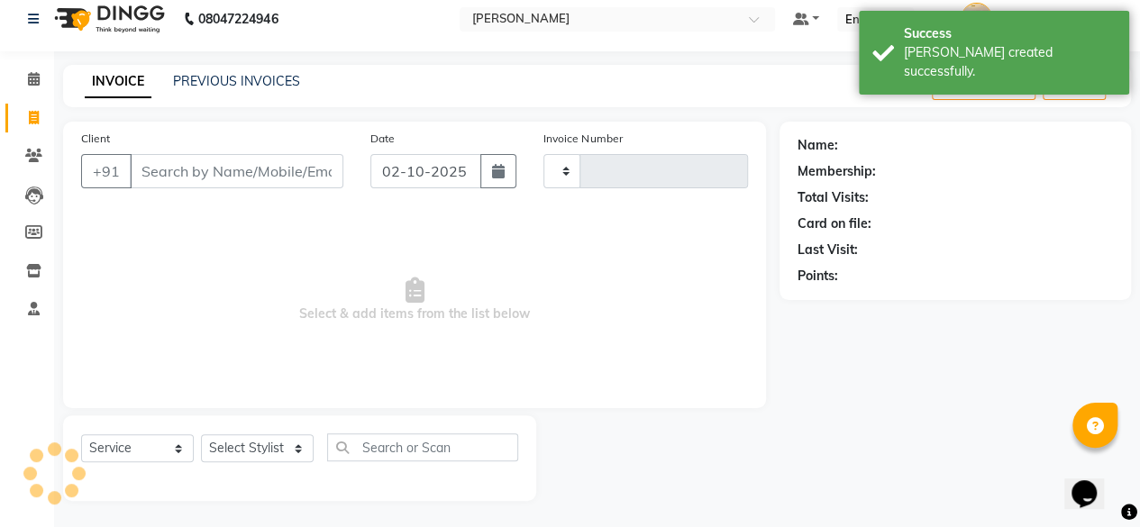
type input "0128"
select select "7913"
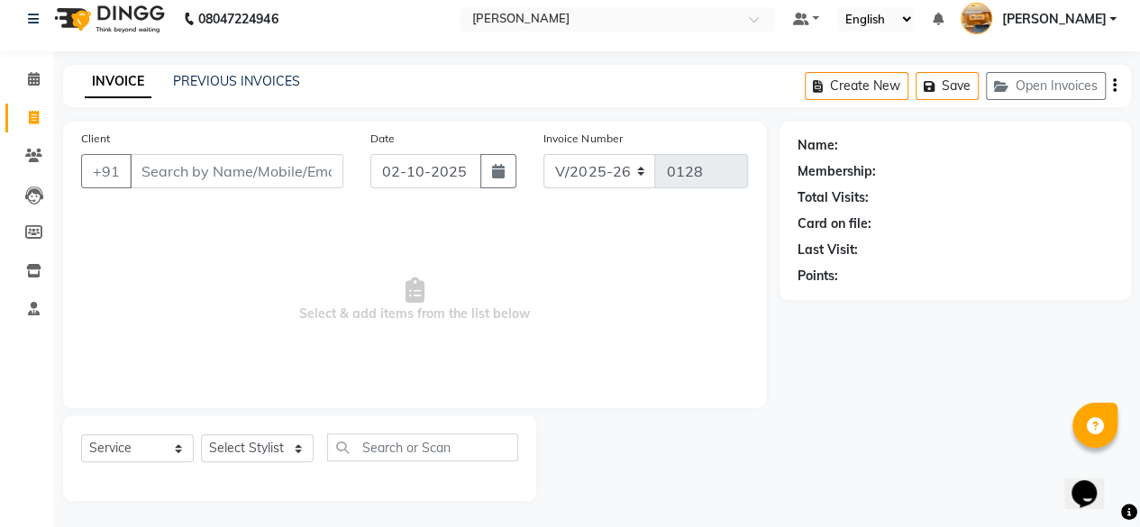
click at [187, 151] on div "Client +91" at bounding box center [212, 166] width 289 height 74
click at [187, 165] on input "Client" at bounding box center [237, 171] width 214 height 34
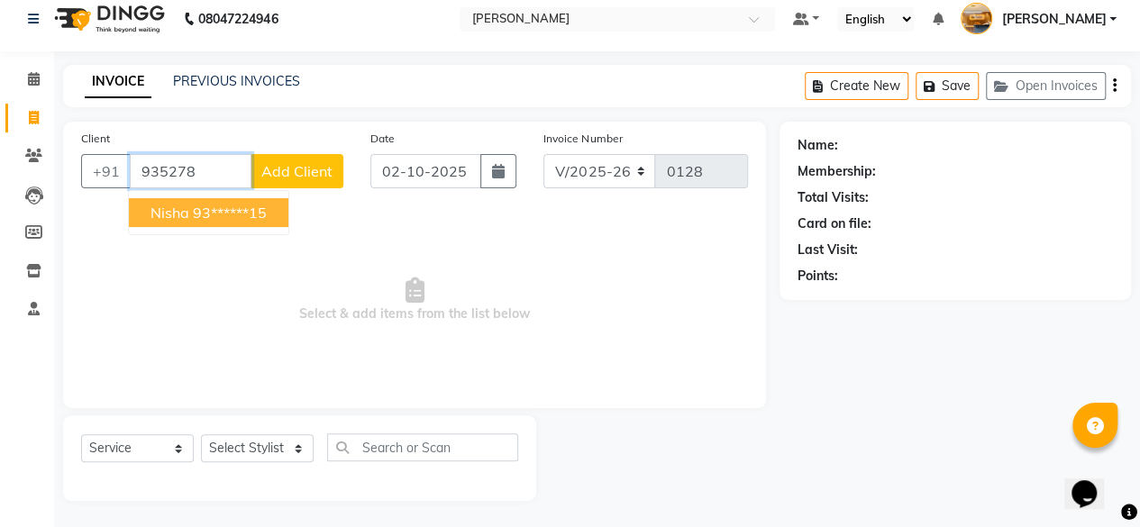
click at [231, 216] on ngb-highlight "93******15" at bounding box center [230, 213] width 74 height 18
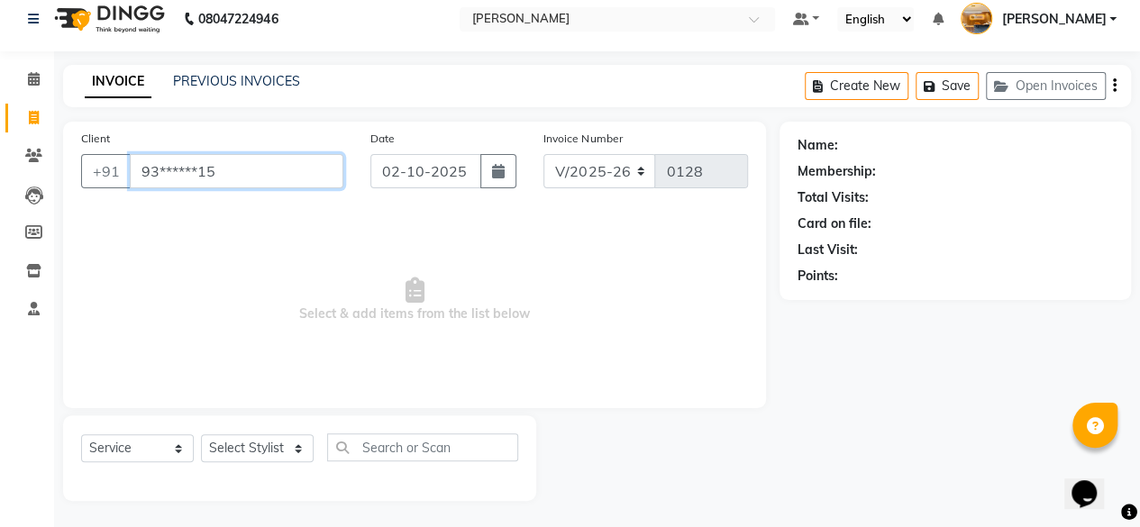
type input "93******15"
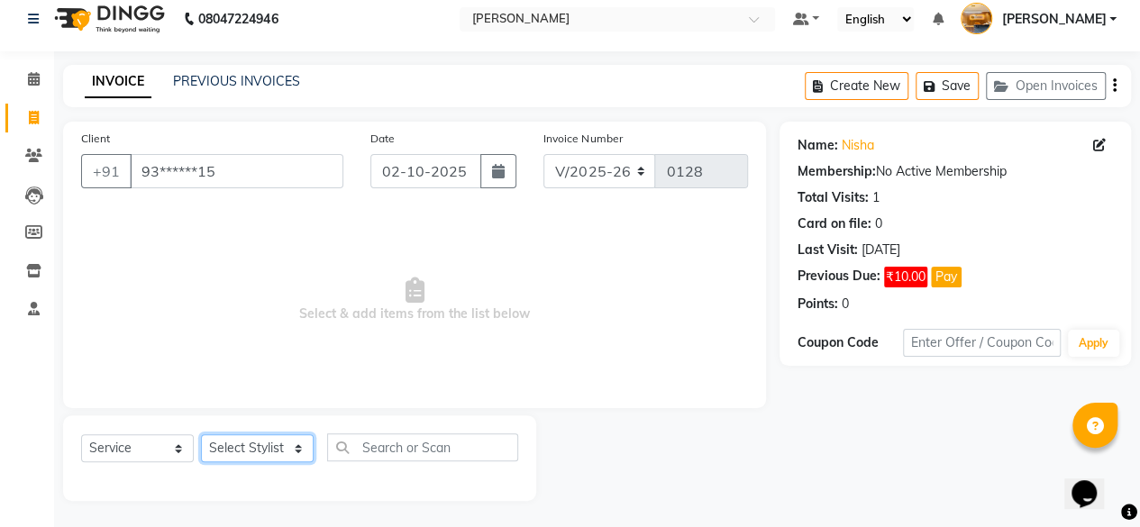
click at [271, 438] on select "Select Stylist [PERSON_NAME] manju [PERSON_NAME] ⁠[PERSON_NAME] MAM [PERSON_NAM…" at bounding box center [257, 448] width 113 height 28
select select "82930"
click at [201, 434] on select "Select Stylist [PERSON_NAME] manju [PERSON_NAME] ⁠[PERSON_NAME] MAM [PERSON_NAM…" at bounding box center [257, 448] width 113 height 28
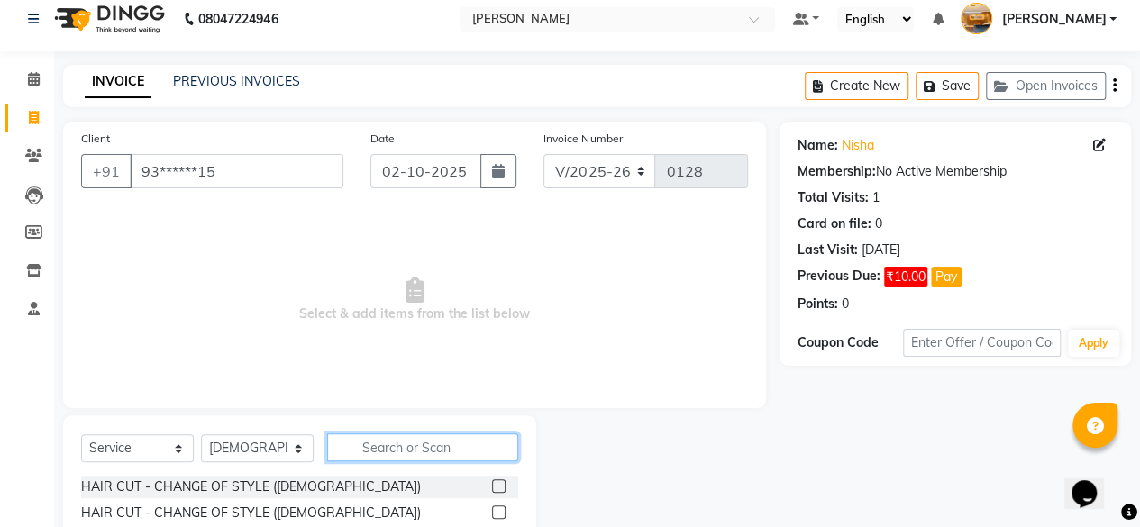
click at [429, 440] on input "text" at bounding box center [422, 448] width 191 height 28
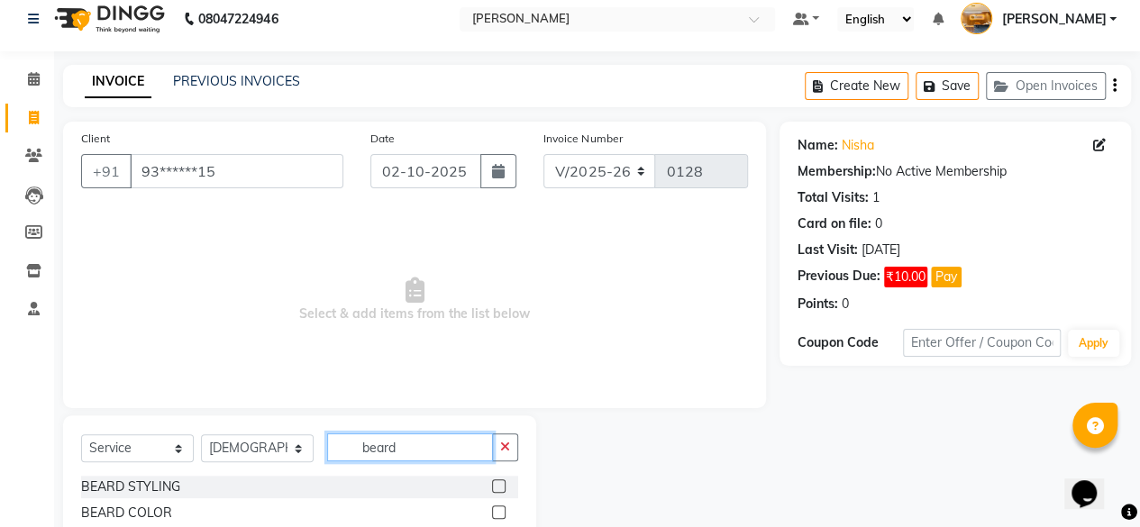
scroll to position [66, 0]
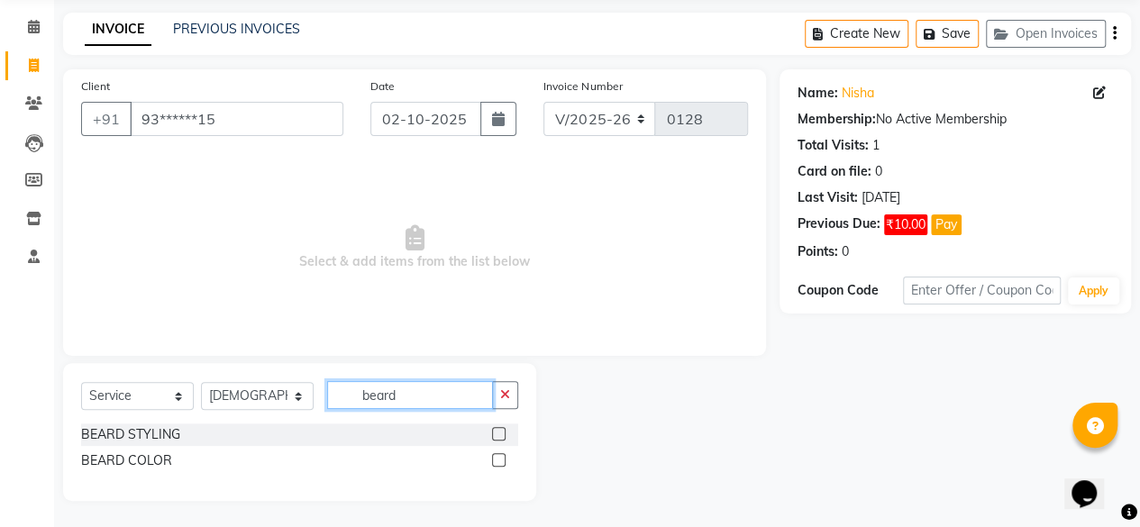
type input "beard"
click at [499, 435] on label at bounding box center [499, 434] width 14 height 14
click at [499, 435] on input "checkbox" at bounding box center [498, 435] width 12 height 12
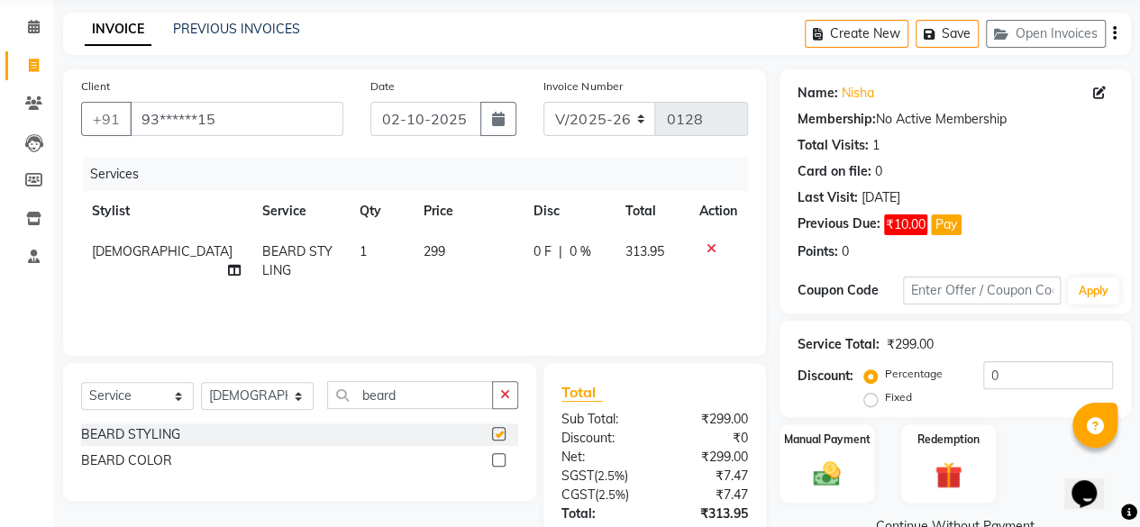
checkbox input "false"
click at [443, 251] on td "299" at bounding box center [467, 261] width 109 height 59
select select "82930"
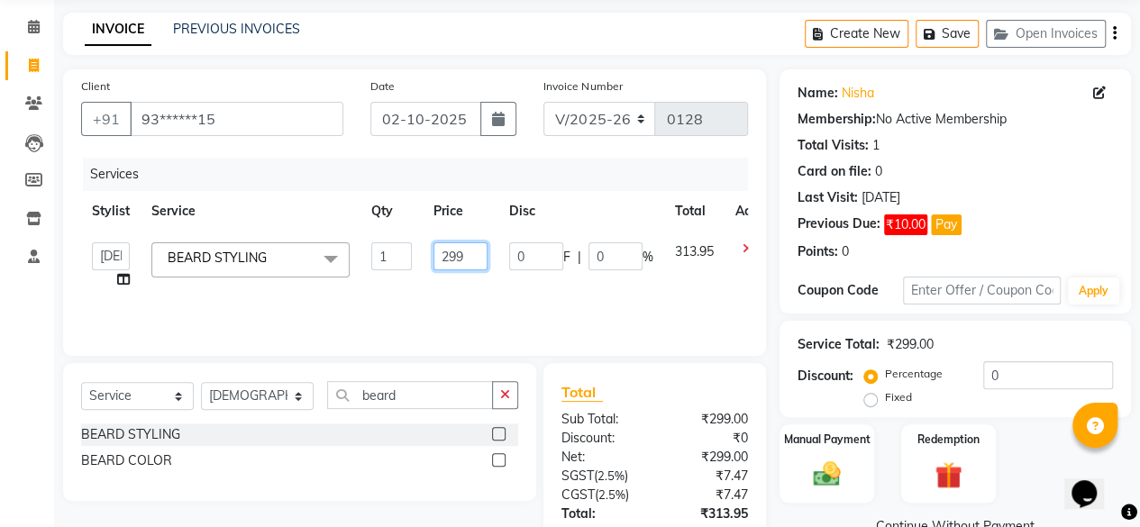
click at [470, 257] on input "299" at bounding box center [461, 256] width 54 height 28
type input "2"
type input "100"
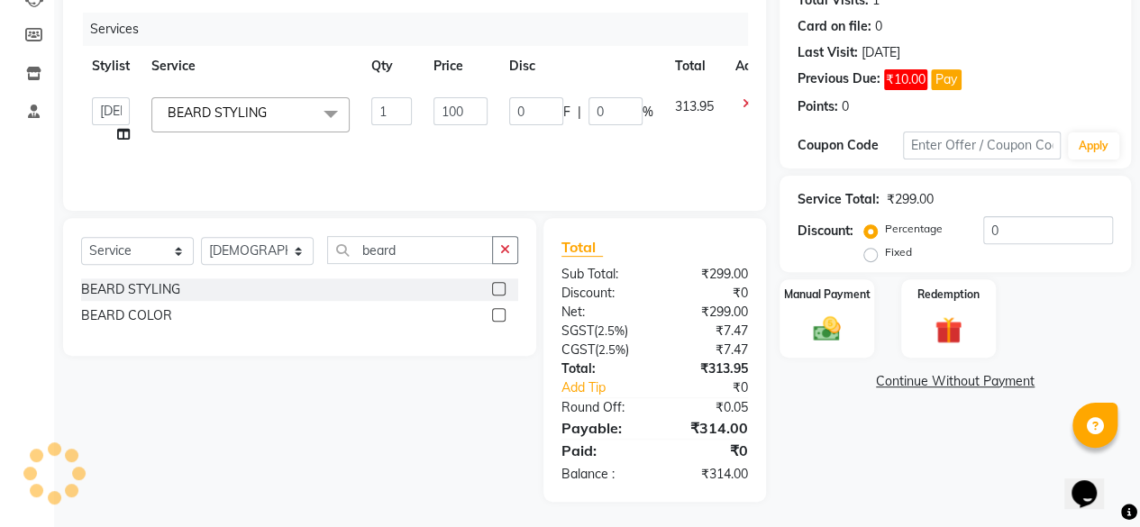
click at [934, 483] on div "Name: [PERSON_NAME] Membership: No Active Membership Total Visits: 1 Card on fi…" at bounding box center [962, 213] width 365 height 578
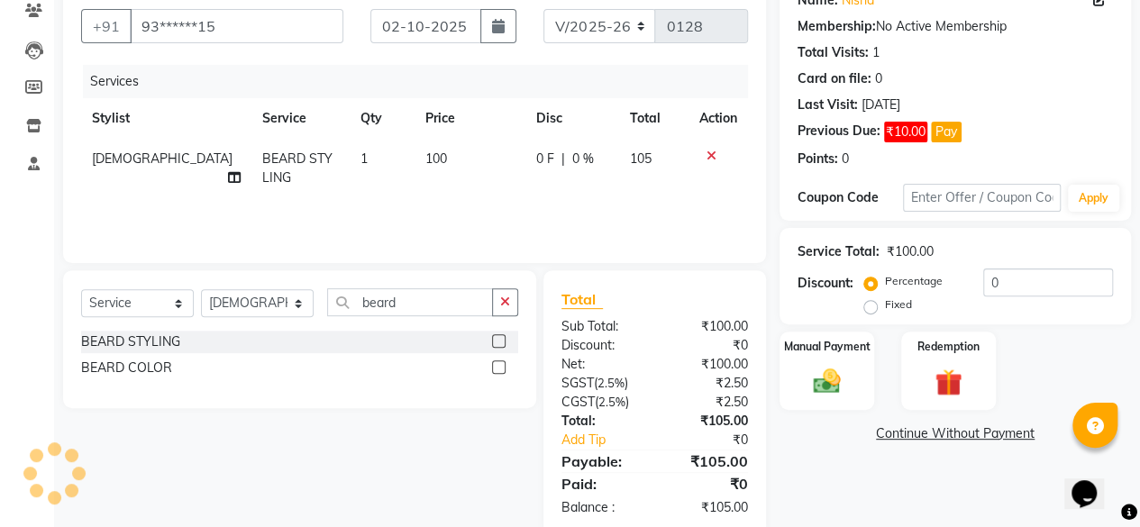
scroll to position [0, 0]
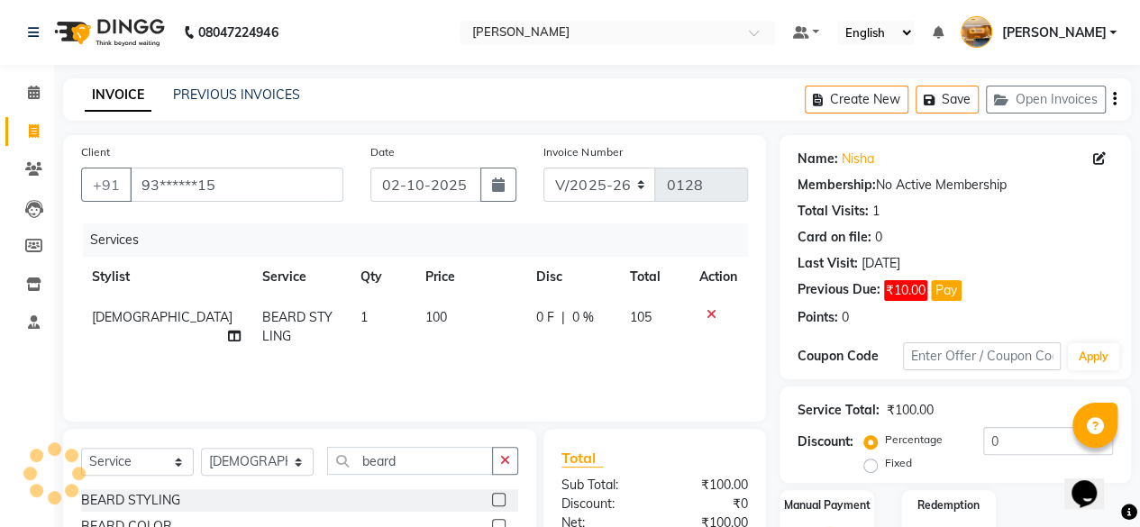
click at [1114, 99] on icon "button" at bounding box center [1115, 99] width 4 height 1
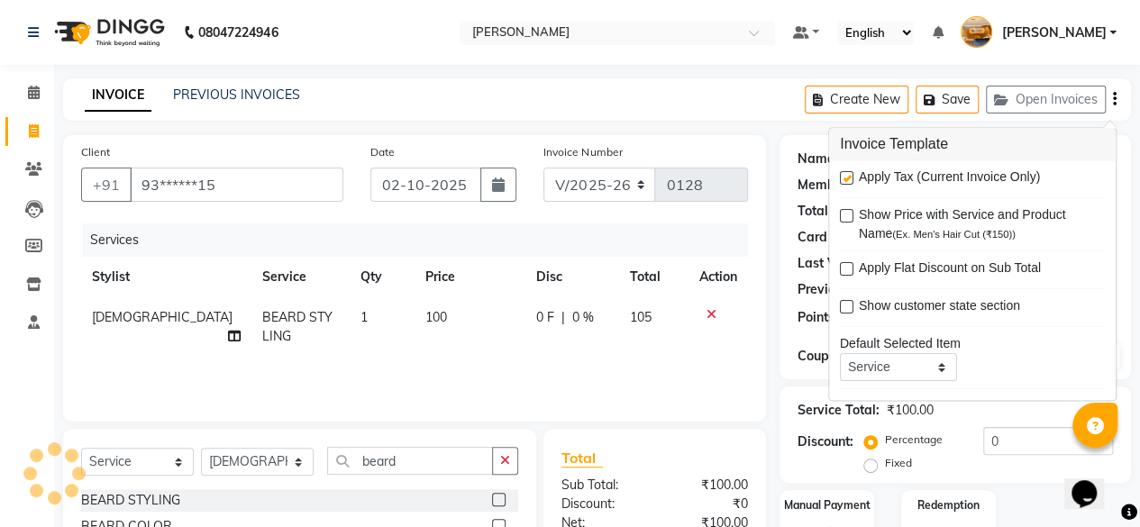
click at [846, 178] on label at bounding box center [847, 179] width 14 height 14
click at [846, 178] on input "checkbox" at bounding box center [846, 180] width 12 height 12
checkbox input "false"
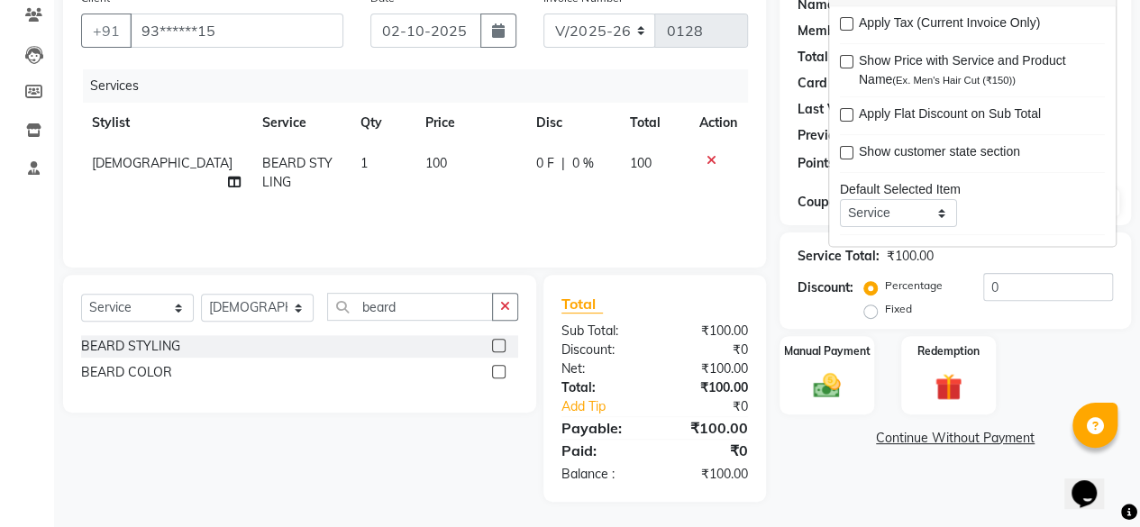
click at [932, 498] on div "Name: [PERSON_NAME] Membership: No Active Membership Total Visits: 1 Card on fi…" at bounding box center [962, 241] width 365 height 521
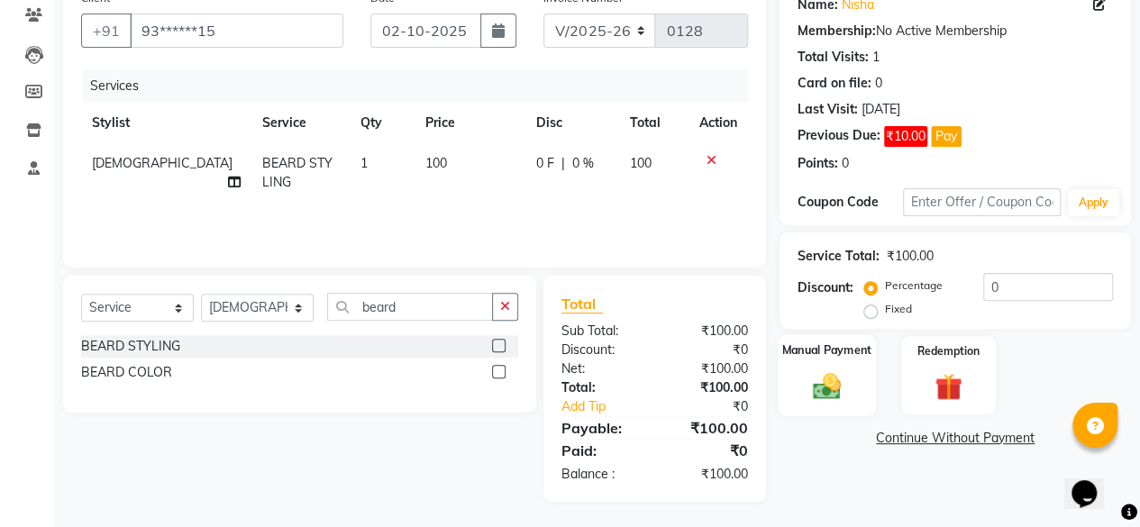
click at [841, 402] on div "Manual Payment" at bounding box center [827, 375] width 98 height 82
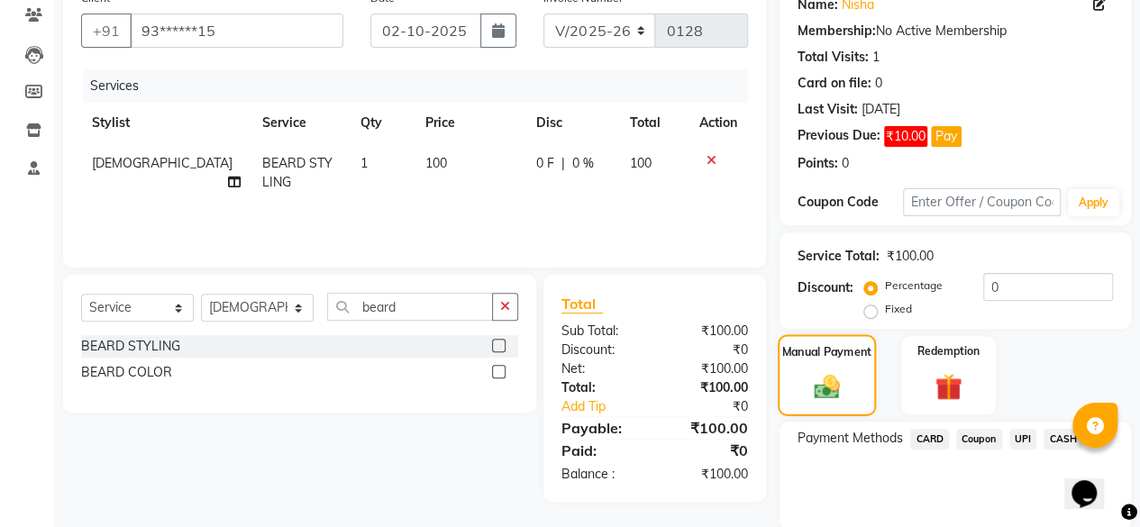
scroll to position [220, 0]
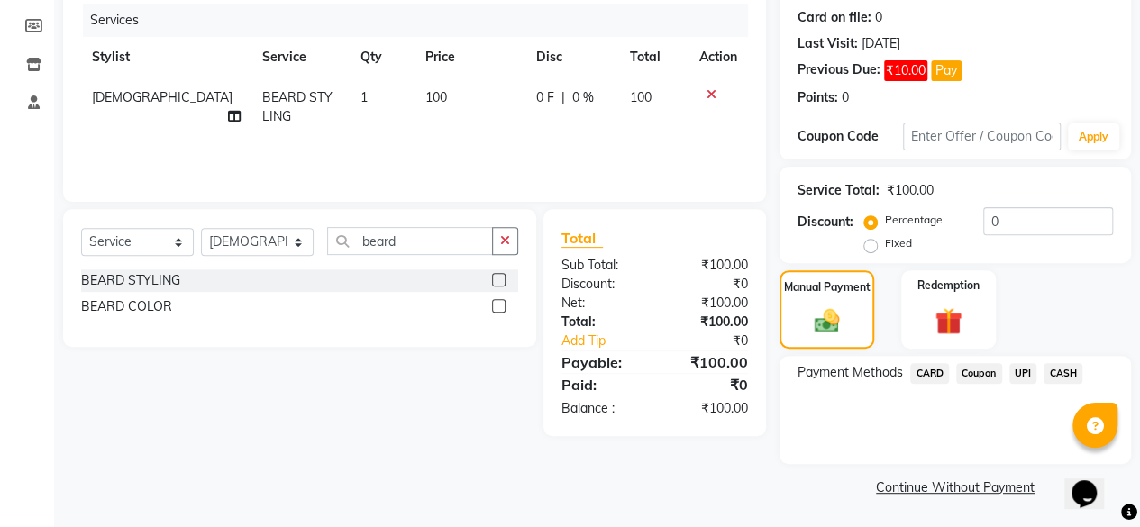
click at [1023, 373] on span "UPI" at bounding box center [1023, 373] width 28 height 21
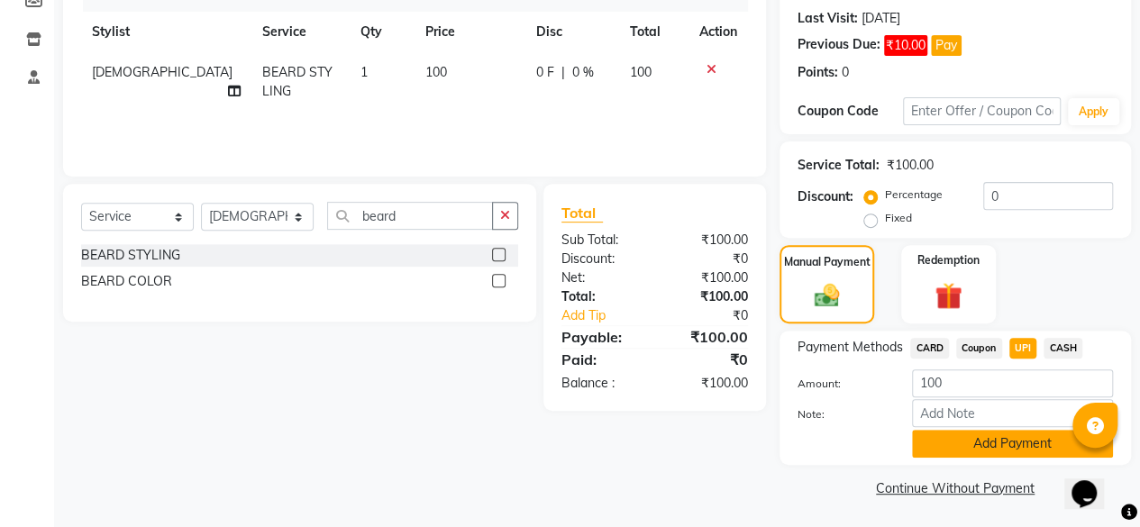
click at [1010, 443] on button "Add Payment" at bounding box center [1012, 444] width 201 height 28
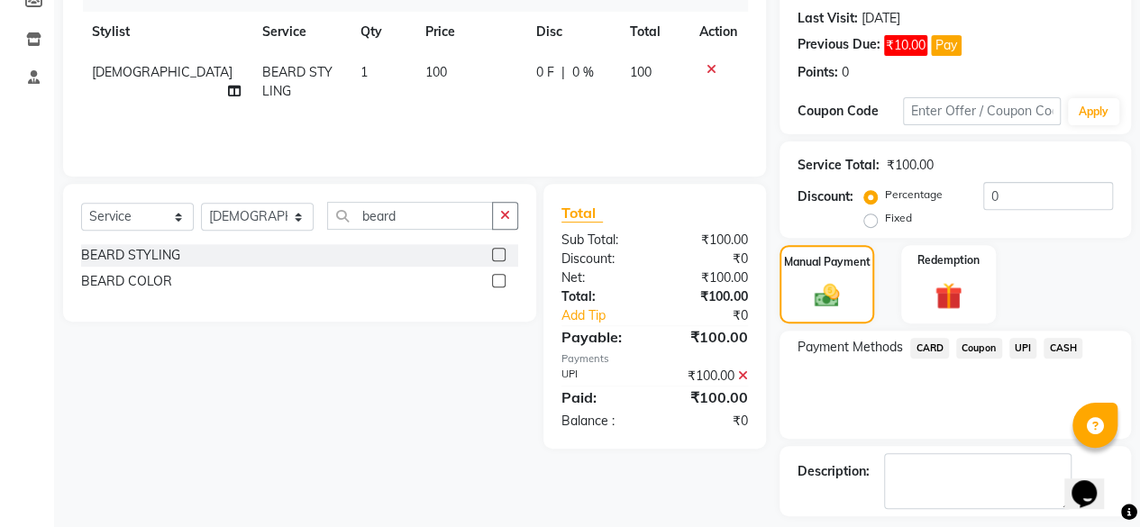
scroll to position [321, 0]
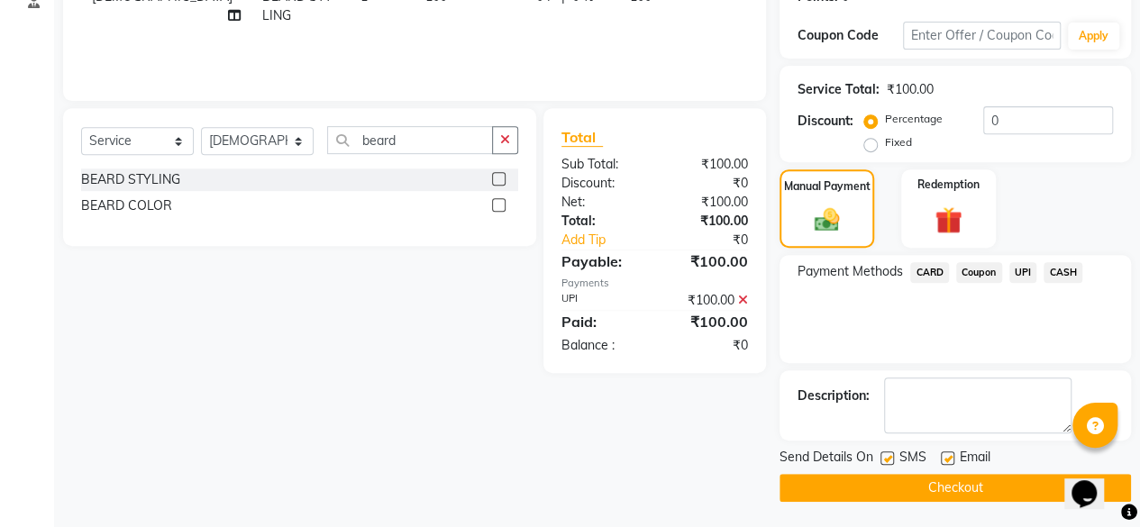
click at [1026, 495] on button "Checkout" at bounding box center [956, 488] width 352 height 28
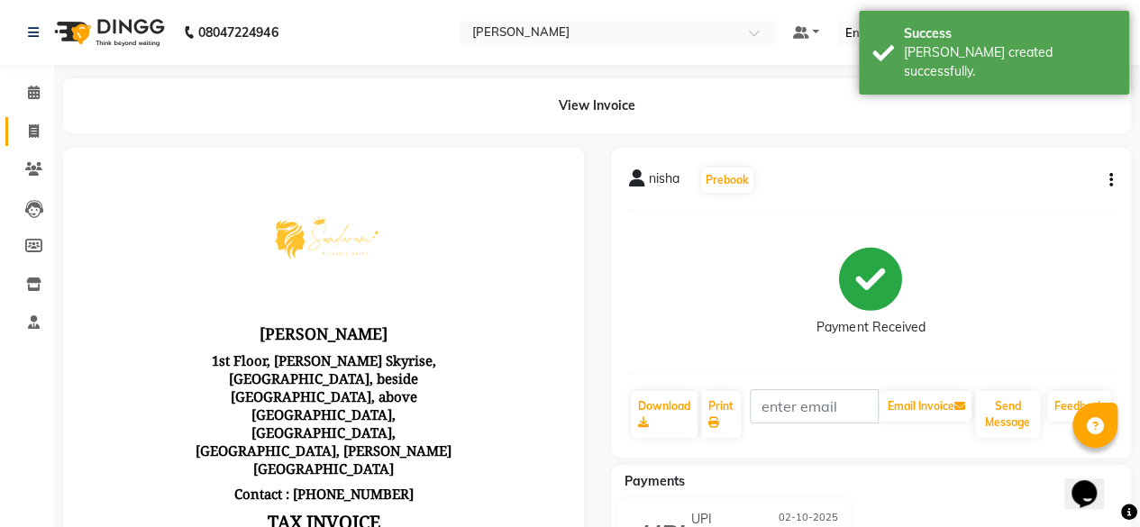
click at [33, 132] on icon at bounding box center [34, 131] width 10 height 14
select select "service"
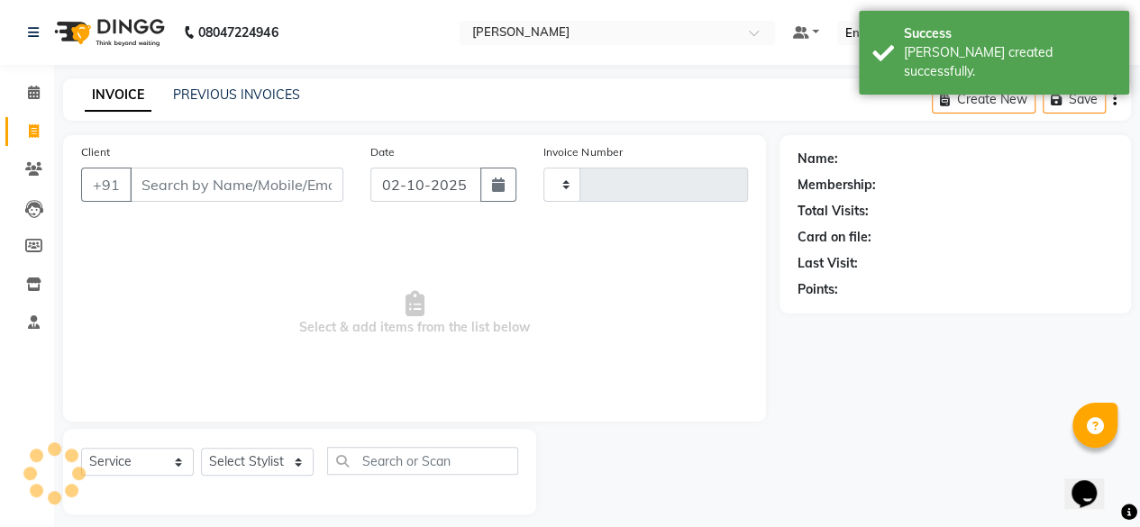
scroll to position [14, 0]
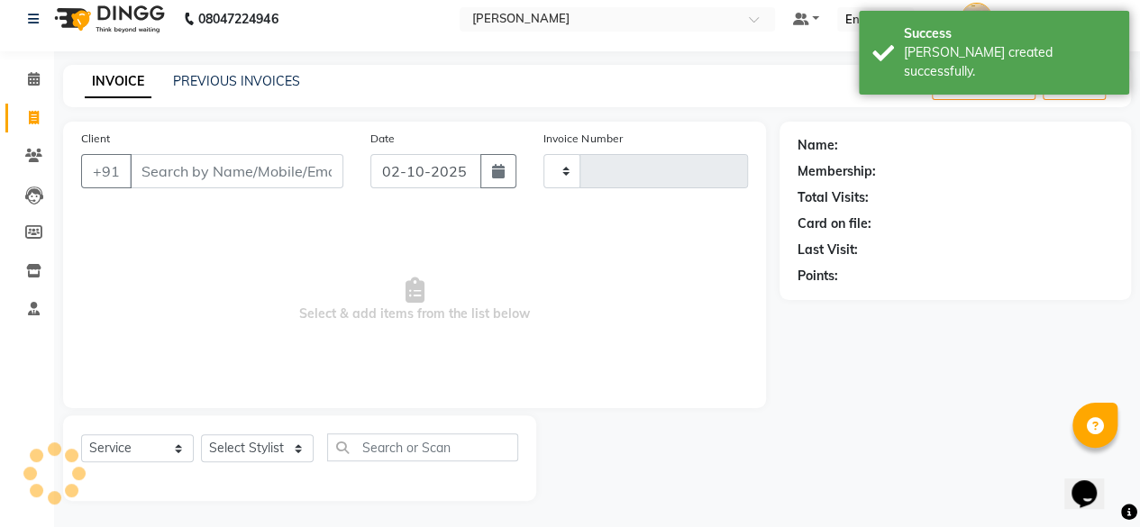
type input "0129"
select select "7913"
